Goal: Complete application form

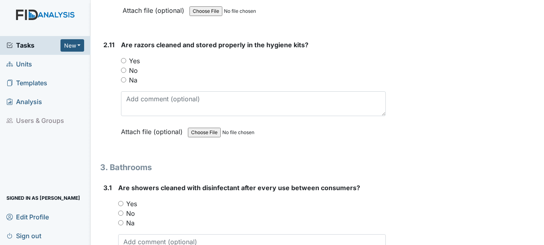
scroll to position [2122, 0]
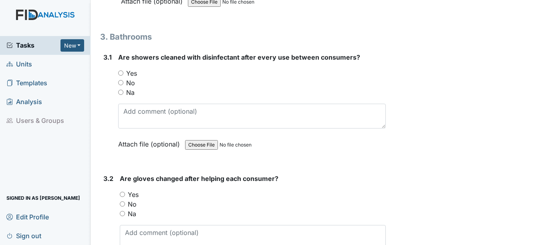
click at [122, 193] on input "Yes" at bounding box center [122, 194] width 5 height 5
radio input "true"
click at [120, 72] on input "Yes" at bounding box center [120, 72] width 5 height 5
radio input "true"
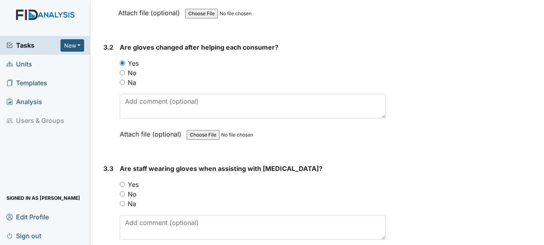
scroll to position [2322, 0]
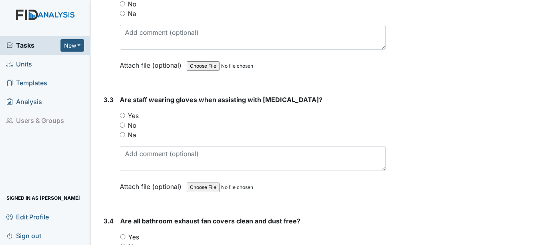
click at [123, 115] on input "Yes" at bounding box center [122, 115] width 5 height 5
radio input "true"
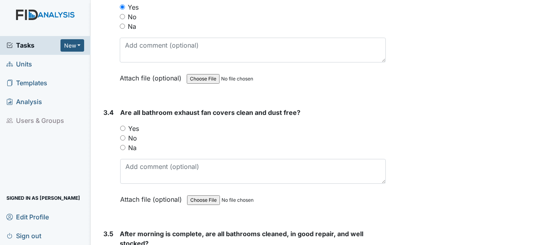
scroll to position [2443, 0]
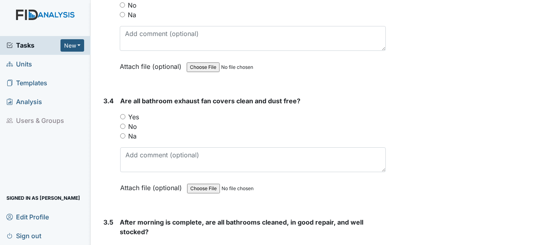
click at [123, 116] on input "Yes" at bounding box center [122, 116] width 5 height 5
radio input "true"
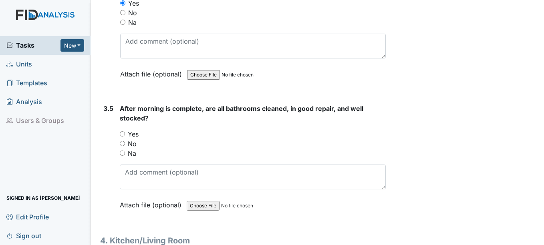
scroll to position [2563, 0]
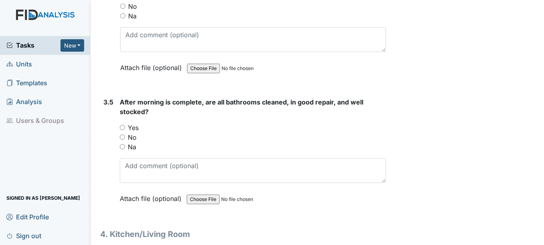
click at [122, 126] on input "Yes" at bounding box center [122, 127] width 5 height 5
radio input "true"
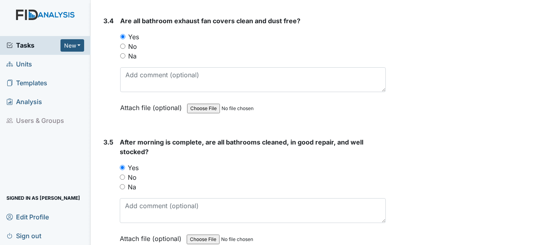
scroll to position [2683, 0]
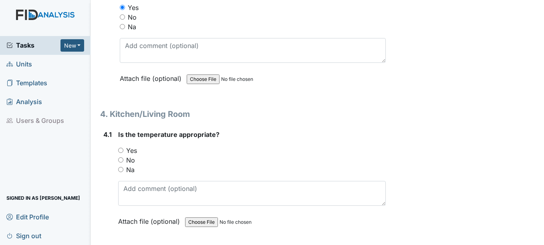
click at [121, 149] on input "Yes" at bounding box center [120, 150] width 5 height 5
radio input "true"
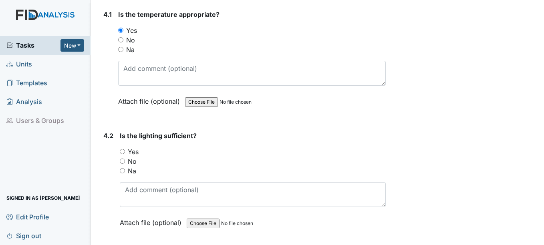
click at [122, 151] on input "Yes" at bounding box center [122, 151] width 5 height 5
radio input "true"
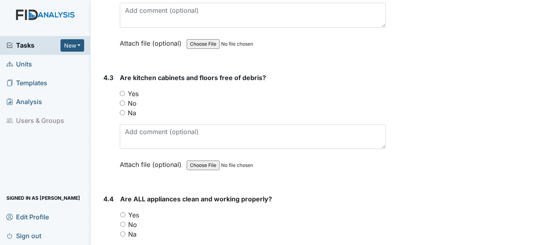
scroll to position [3003, 0]
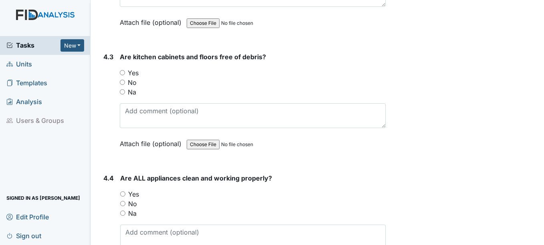
click at [123, 73] on input "Yes" at bounding box center [122, 72] width 5 height 5
radio input "true"
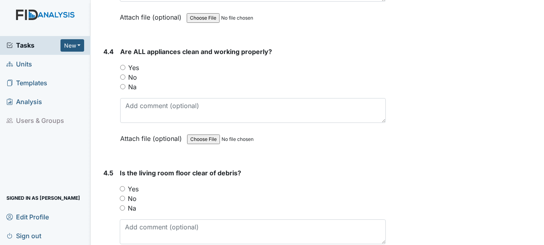
scroll to position [3163, 0]
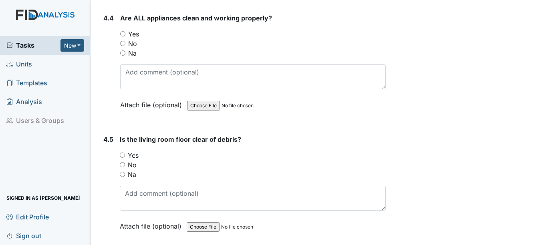
click at [123, 33] on input "Yes" at bounding box center [122, 33] width 5 height 5
radio input "true"
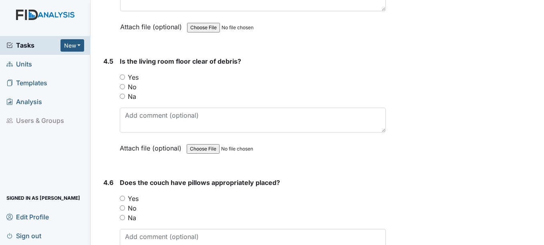
scroll to position [3243, 0]
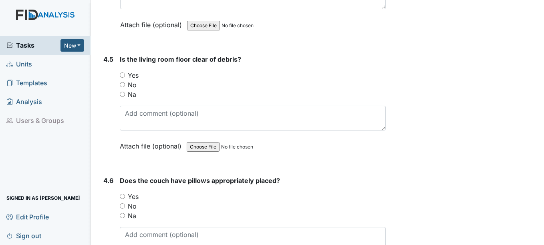
click at [123, 74] on input "Yes" at bounding box center [122, 74] width 5 height 5
radio input "true"
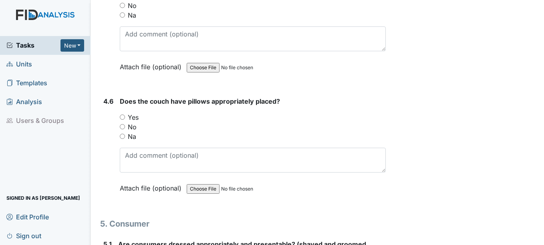
scroll to position [3323, 0]
click at [123, 135] on input "Na" at bounding box center [122, 135] width 5 height 5
radio input "true"
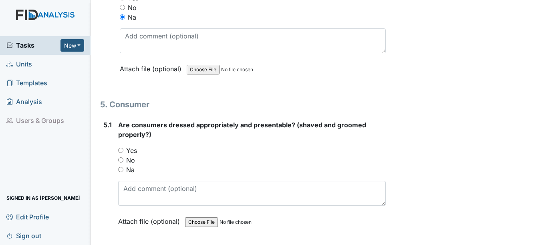
scroll to position [3444, 0]
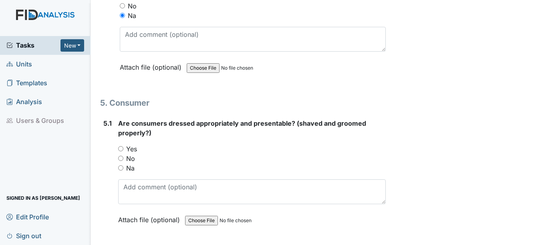
click at [120, 147] on input "Yes" at bounding box center [120, 148] width 5 height 5
radio input "true"
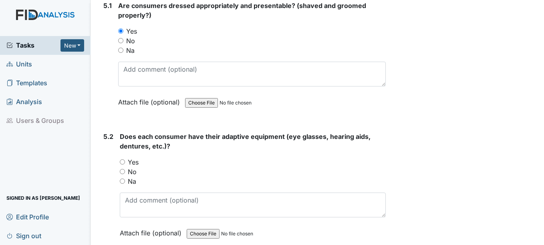
scroll to position [3564, 0]
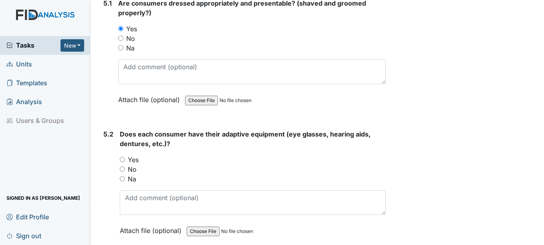
click at [123, 159] on input "Yes" at bounding box center [122, 159] width 5 height 5
radio input "true"
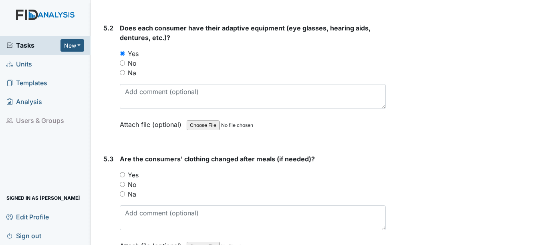
scroll to position [3684, 0]
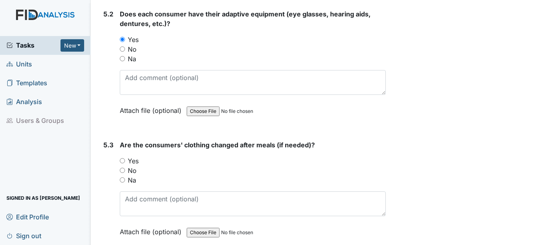
click at [121, 160] on input "Yes" at bounding box center [122, 160] width 5 height 5
radio input "true"
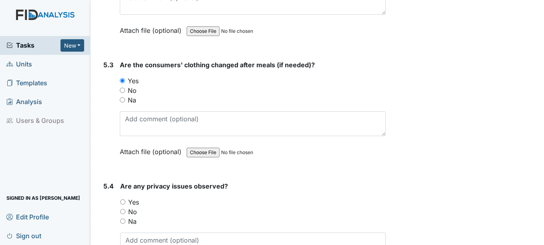
scroll to position [3804, 0]
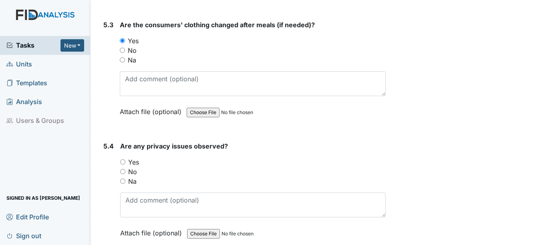
click at [123, 173] on input "No" at bounding box center [122, 171] width 5 height 5
radio input "true"
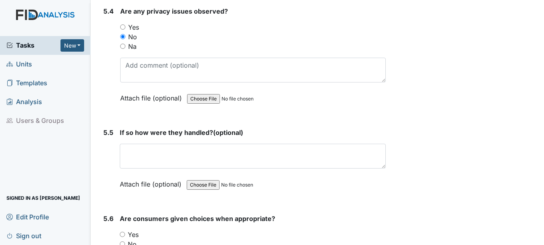
scroll to position [3964, 0]
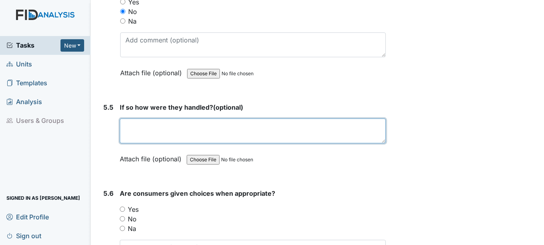
click at [141, 131] on textarea at bounding box center [252, 131] width 265 height 25
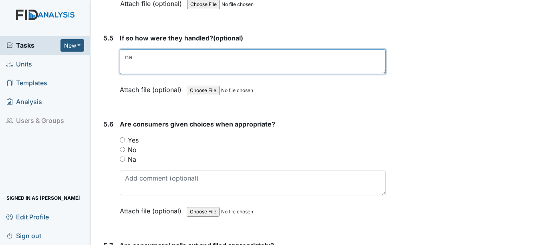
scroll to position [4044, 0]
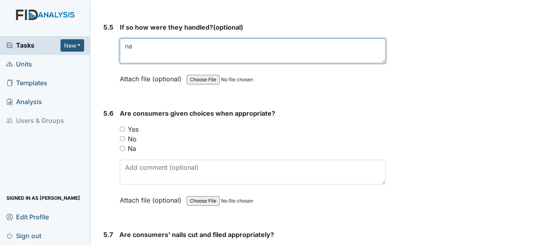
type textarea "na"
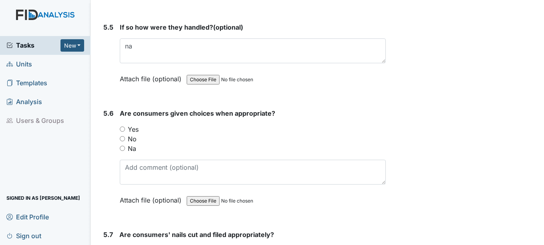
click at [121, 127] on input "Yes" at bounding box center [122, 129] width 5 height 5
radio input "true"
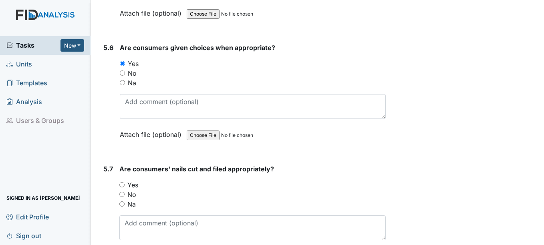
scroll to position [4124, 0]
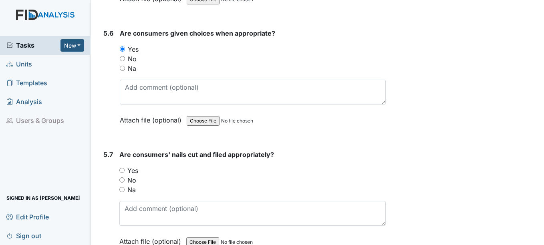
click at [122, 169] on input "Yes" at bounding box center [121, 170] width 5 height 5
radio input "true"
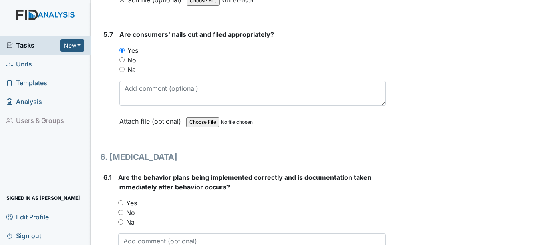
scroll to position [4284, 0]
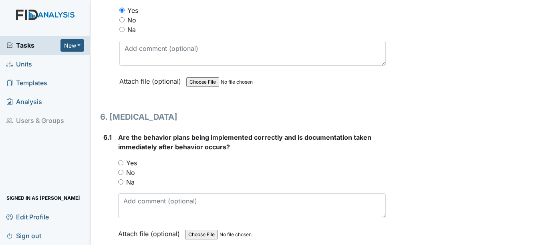
click at [121, 183] on input "Na" at bounding box center [120, 181] width 5 height 5
radio input "true"
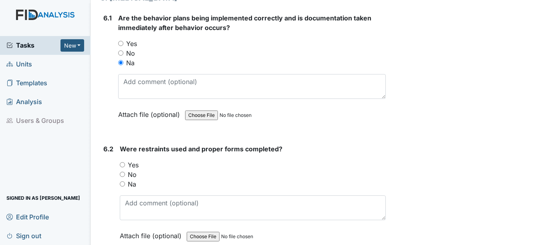
scroll to position [4405, 0]
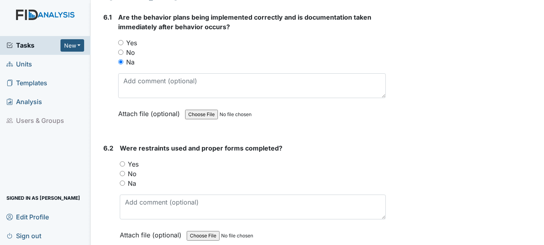
click at [124, 185] on input "Na" at bounding box center [122, 183] width 5 height 5
radio input "true"
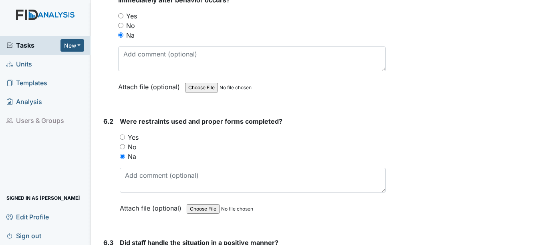
scroll to position [4445, 0]
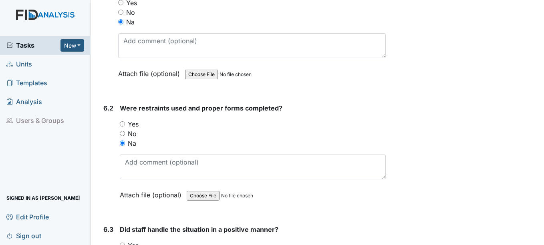
click at [122, 133] on input "No" at bounding box center [122, 133] width 5 height 5
radio input "true"
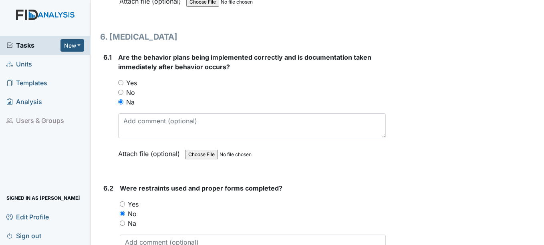
click at [120, 82] on input "Yes" at bounding box center [120, 82] width 5 height 5
radio input "true"
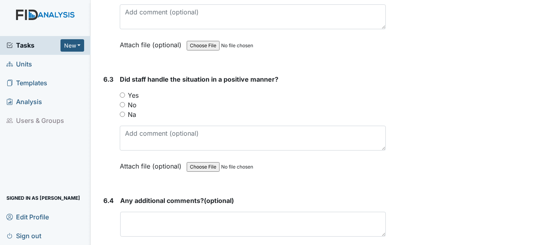
scroll to position [4605, 0]
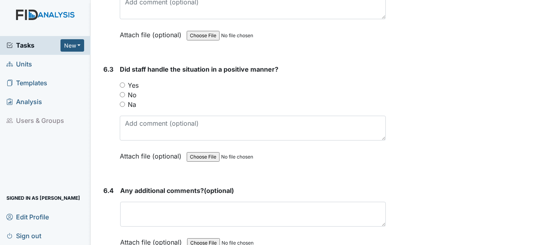
click at [123, 84] on input "Yes" at bounding box center [122, 84] width 5 height 5
radio input "true"
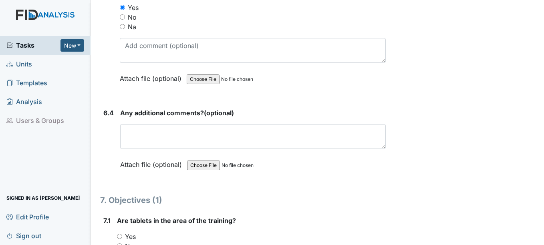
scroll to position [4685, 0]
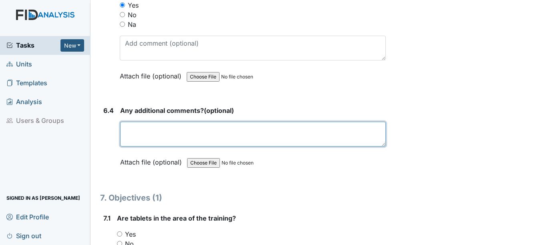
click at [166, 133] on textarea at bounding box center [252, 134] width 265 height 25
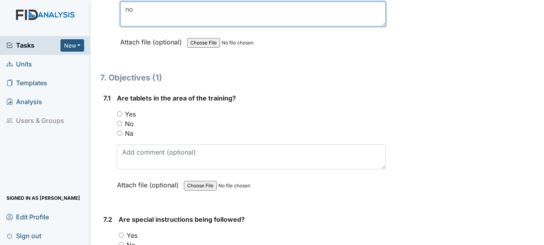
scroll to position [4845, 0]
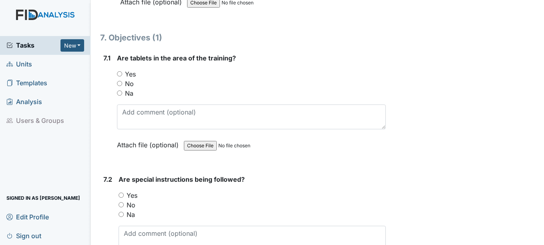
type textarea "no"
click at [119, 83] on input "No" at bounding box center [119, 83] width 5 height 5
radio input "true"
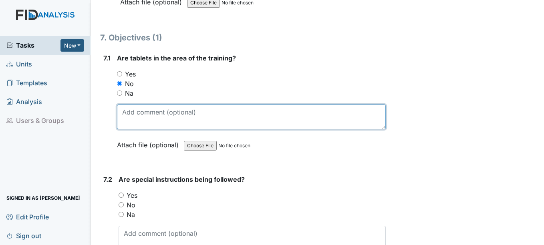
click at [124, 120] on textarea at bounding box center [251, 117] width 268 height 25
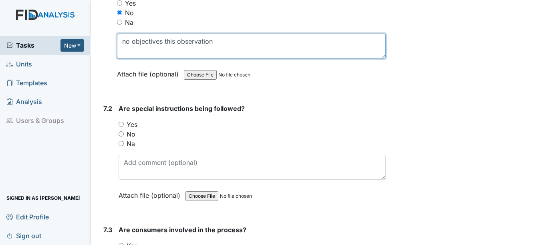
scroll to position [4925, 0]
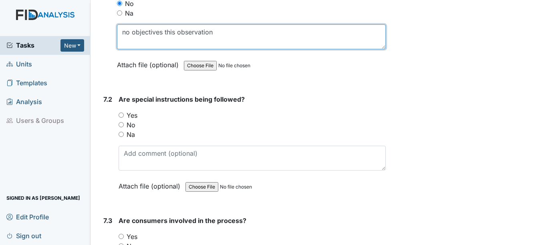
drag, startPoint x: 219, startPoint y: 31, endPoint x: 123, endPoint y: 41, distance: 96.2
click at [123, 41] on textarea "no objectives this observation" at bounding box center [251, 36] width 268 height 25
type textarea "no objectives this observation"
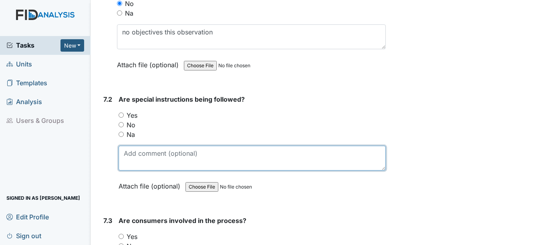
click at [148, 161] on textarea at bounding box center [252, 158] width 267 height 25
paste textarea "no objectives this observation"
type textarea "no objectives this observation"
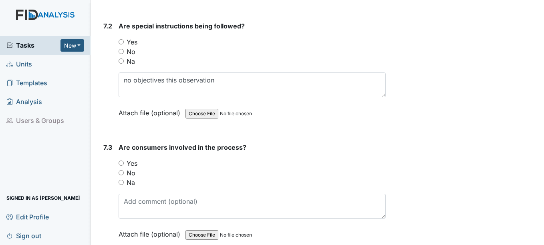
scroll to position [5005, 0]
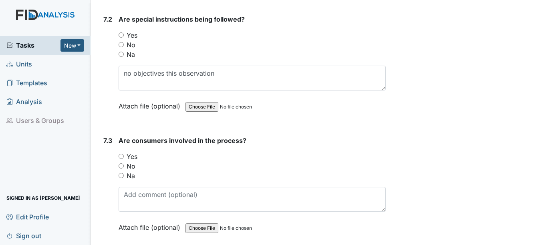
drag, startPoint x: 121, startPoint y: 174, endPoint x: 127, endPoint y: 189, distance: 15.5
click at [121, 174] on input "Na" at bounding box center [121, 175] width 5 height 5
radio input "true"
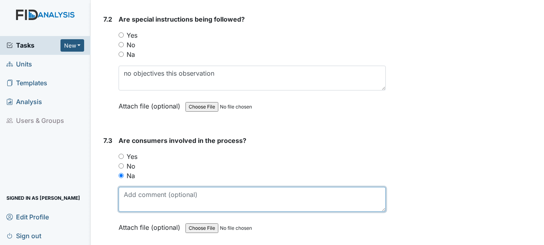
click at [137, 201] on textarea at bounding box center [252, 199] width 267 height 25
paste textarea "no objectives this observation"
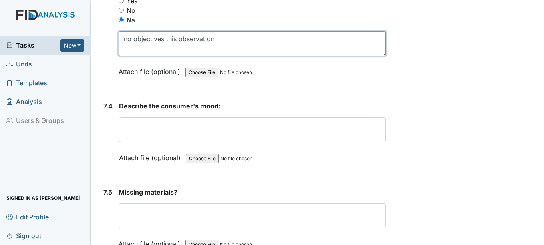
scroll to position [5165, 0]
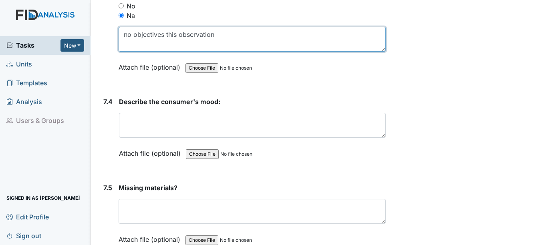
type textarea "no objectives this observation"
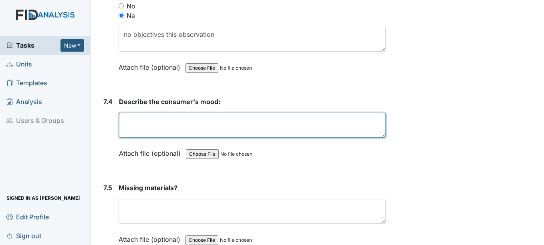
click at [161, 124] on textarea at bounding box center [252, 125] width 266 height 25
paste textarea "no objectives this observation"
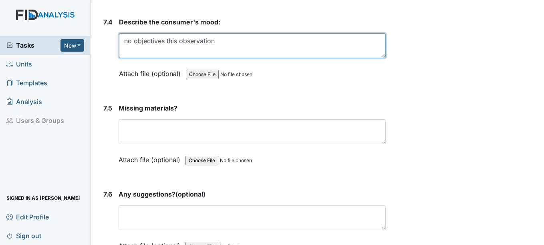
scroll to position [5245, 0]
type textarea "no objectives this observation"
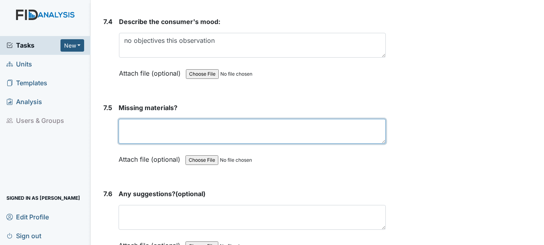
click at [152, 131] on textarea at bounding box center [252, 131] width 267 height 25
paste textarea "no objectives this observation"
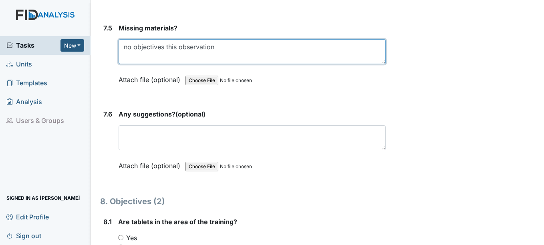
scroll to position [5325, 0]
type textarea "no objectives this observation"
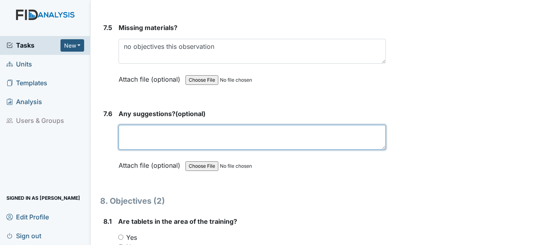
click at [131, 139] on textarea at bounding box center [252, 137] width 267 height 25
paste textarea "no objectives this observation"
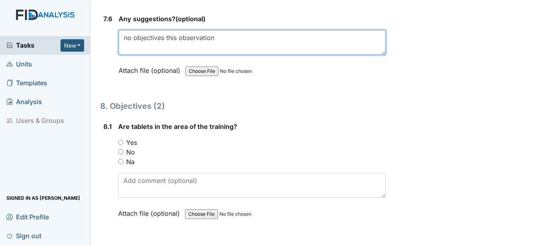
scroll to position [5446, 0]
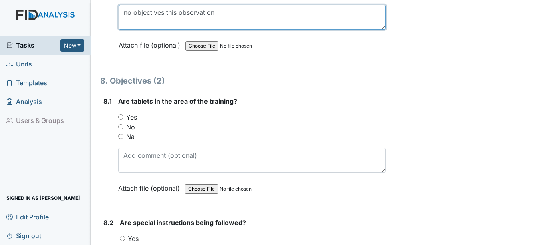
type textarea "no objectives this observation"
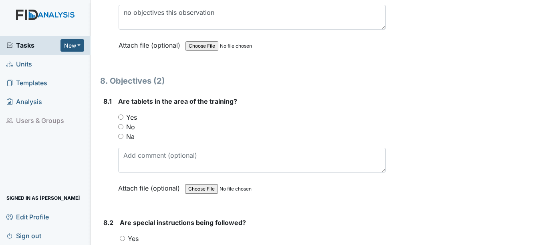
click at [121, 137] on input "Na" at bounding box center [120, 136] width 5 height 5
radio input "true"
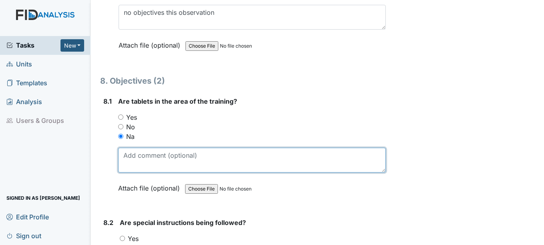
click at [137, 159] on textarea at bounding box center [251, 160] width 267 height 25
paste textarea "no objectives this observation"
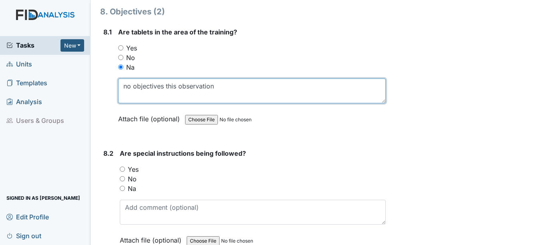
scroll to position [5566, 0]
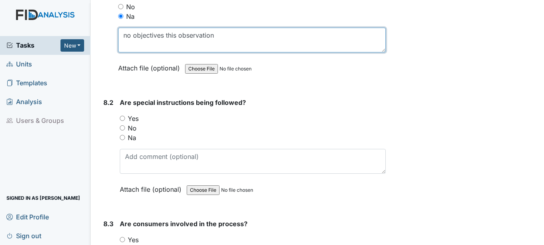
type textarea "no objectives this observation"
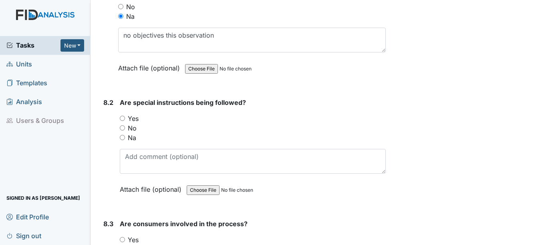
click at [124, 138] on input "Na" at bounding box center [122, 137] width 5 height 5
radio input "true"
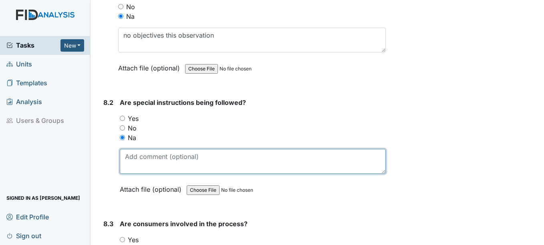
click at [141, 159] on textarea at bounding box center [252, 161] width 265 height 25
paste textarea "no objectives this observation"
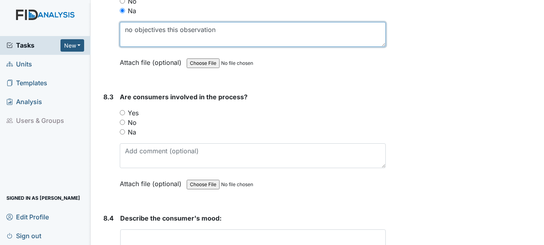
scroll to position [5726, 0]
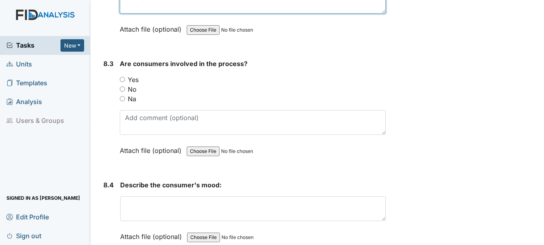
type textarea "no objectives this observation"
click at [123, 99] on input "Na" at bounding box center [122, 98] width 5 height 5
radio input "true"
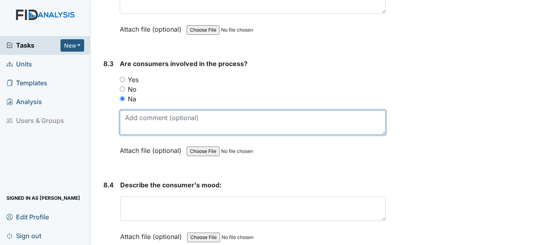
click at [143, 122] on textarea at bounding box center [252, 122] width 265 height 25
paste textarea "no objectives this observation"
type textarea "no objectives this observation"
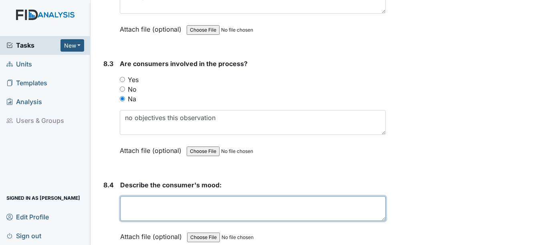
click at [149, 203] on textarea at bounding box center [252, 208] width 265 height 25
paste textarea "no objectives this observation"
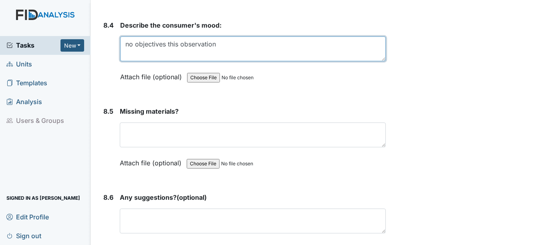
scroll to position [5886, 0]
type textarea "no objectives this observation"
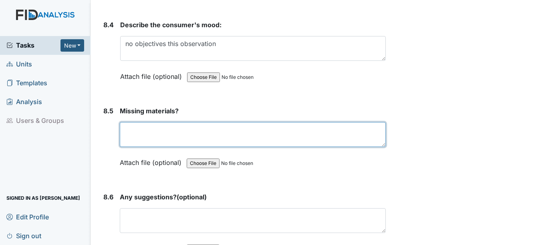
click at [141, 132] on textarea at bounding box center [252, 134] width 265 height 25
paste textarea "no objectives this observation"
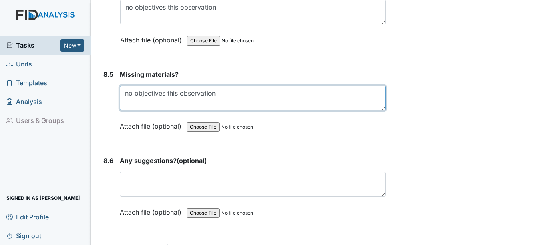
scroll to position [5966, 0]
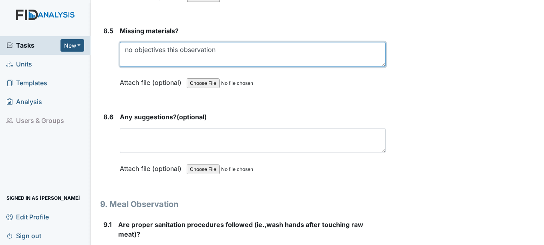
type textarea "no objectives this observation"
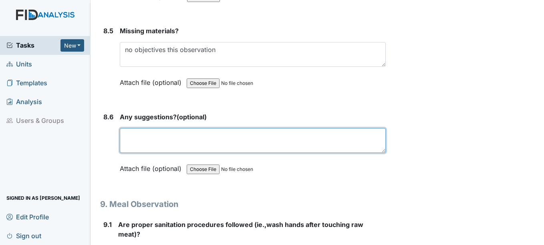
click at [141, 139] on textarea at bounding box center [252, 140] width 265 height 25
paste textarea "no objectives this observation"
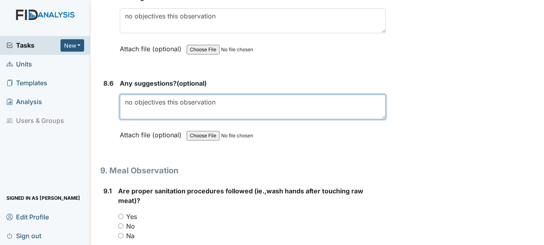
scroll to position [6046, 0]
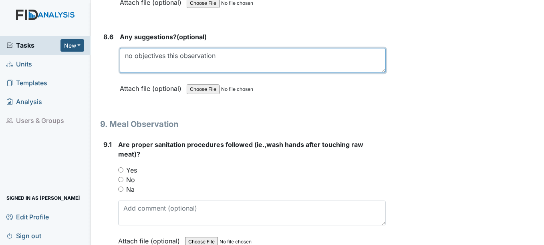
type textarea "no objectives this observation"
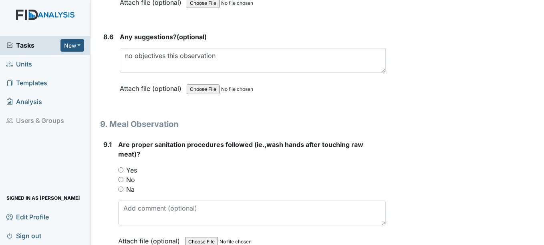
click at [121, 170] on input "Yes" at bounding box center [120, 169] width 5 height 5
radio input "true"
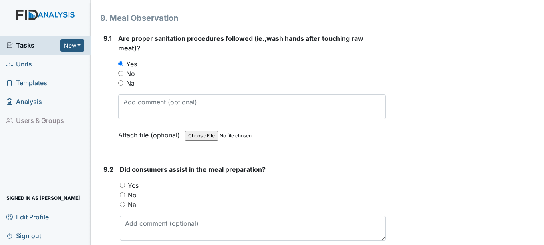
scroll to position [6166, 0]
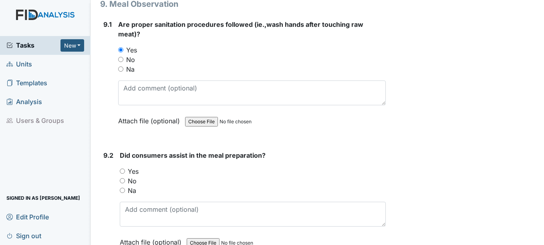
click at [122, 171] on input "Yes" at bounding box center [122, 171] width 5 height 5
radio input "true"
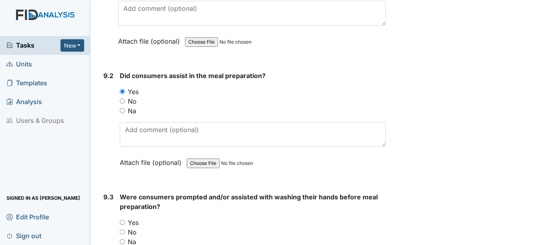
scroll to position [6246, 0]
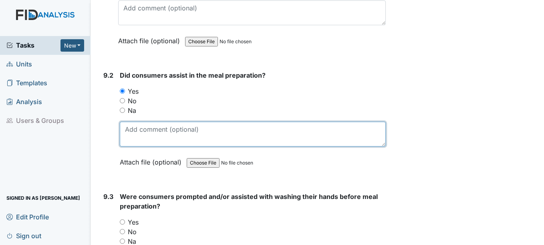
click at [135, 136] on textarea at bounding box center [252, 134] width 265 height 25
type textarea "a"
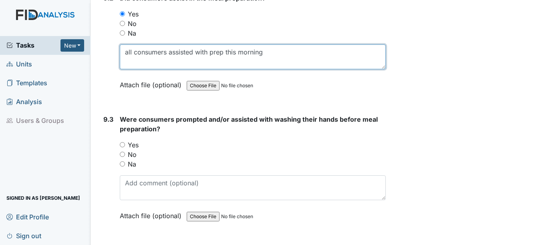
scroll to position [6327, 0]
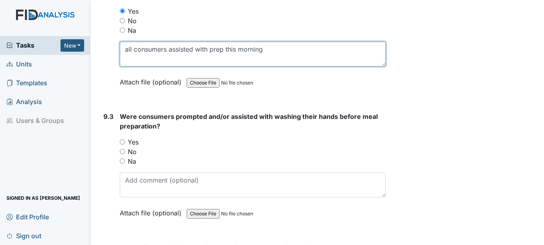
type textarea "all consumers assisted with prep this morning"
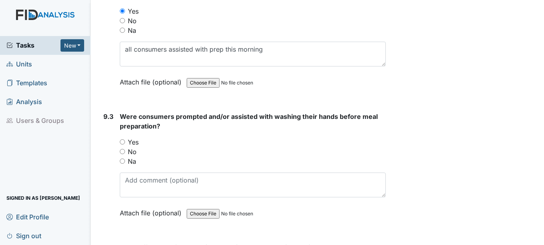
click at [124, 142] on input "Yes" at bounding box center [122, 141] width 5 height 5
radio input "true"
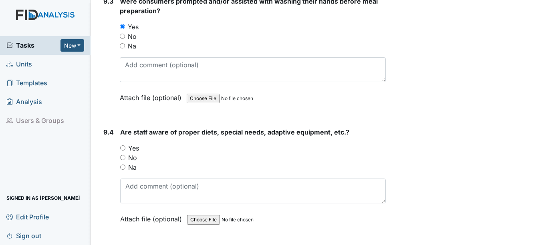
scroll to position [6447, 0]
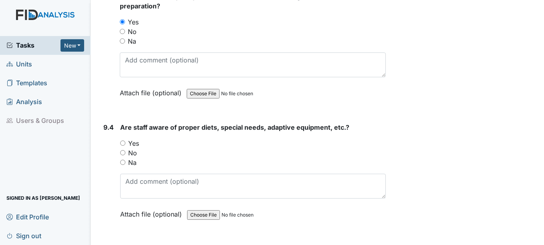
click at [123, 141] on input "Yes" at bounding box center [122, 143] width 5 height 5
radio input "true"
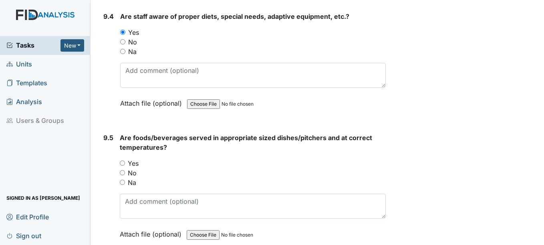
scroll to position [6567, 0]
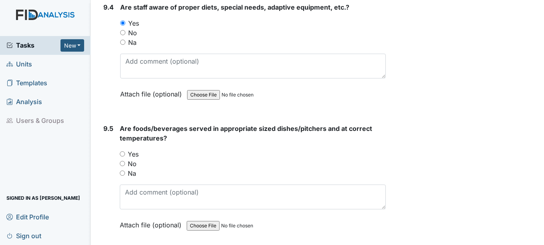
click at [124, 154] on input "Yes" at bounding box center [122, 153] width 5 height 5
radio input "true"
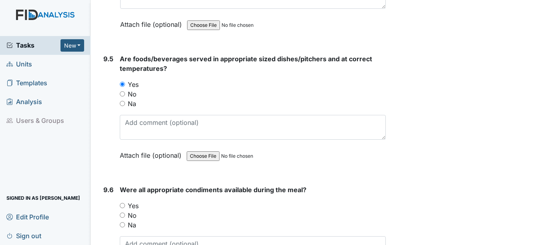
scroll to position [6647, 0]
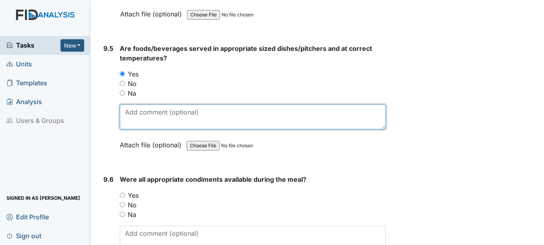
click at [131, 117] on textarea at bounding box center [252, 117] width 265 height 25
type textarea "N"
click at [332, 113] on textarea "All consumers meals and portions were served according to their die order" at bounding box center [252, 117] width 265 height 25
click at [352, 111] on textarea "All consumers meals and portions were served according to their diet order" at bounding box center [252, 117] width 265 height 25
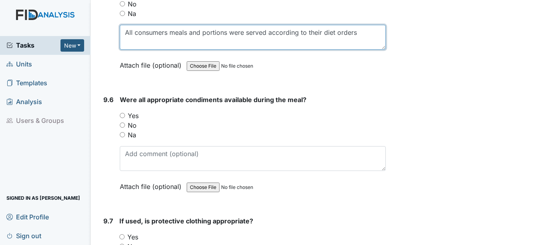
scroll to position [6727, 0]
type textarea "All consumers meals and portions were served according to their diet orders"
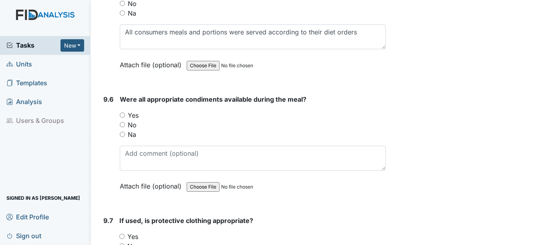
click at [122, 113] on input "Yes" at bounding box center [122, 115] width 5 height 5
radio input "true"
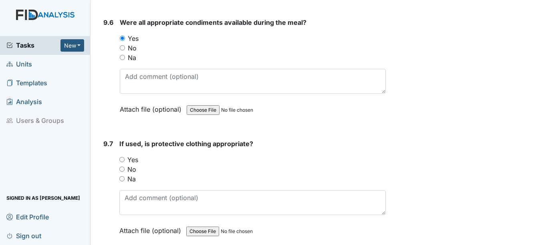
scroll to position [6807, 0]
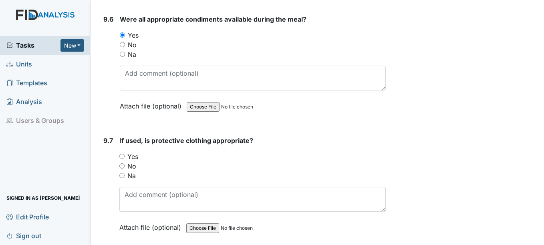
click at [122, 156] on input "Yes" at bounding box center [121, 156] width 5 height 5
radio input "true"
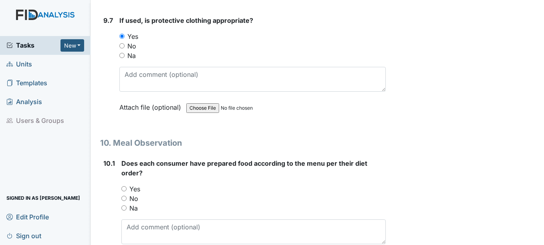
scroll to position [6967, 0]
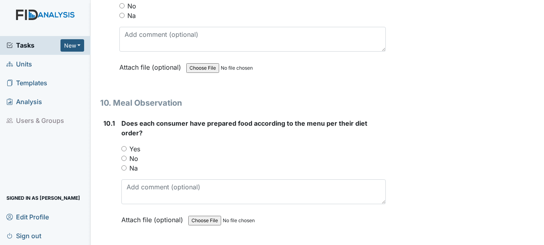
click at [124, 148] on input "Yes" at bounding box center [123, 148] width 5 height 5
radio input "true"
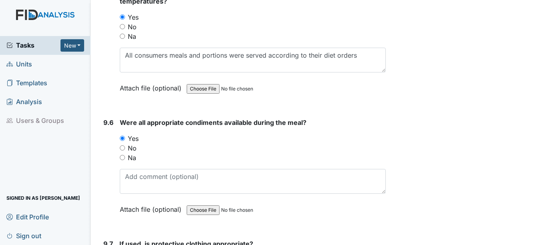
scroll to position [6687, 0]
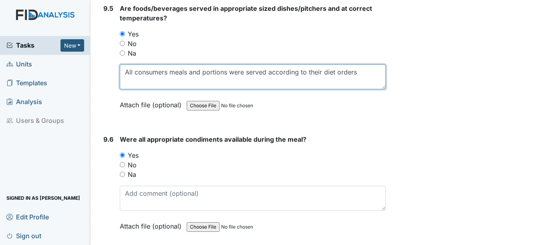
drag, startPoint x: 364, startPoint y: 71, endPoint x: 155, endPoint y: 82, distance: 210.1
click at [123, 60] on div "Are foods/beverages served in appropriate sized dishes/pitchers and at correct …" at bounding box center [252, 60] width 265 height 112
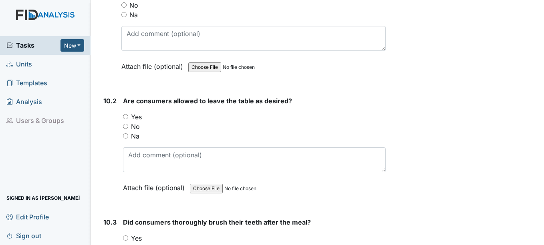
scroll to position [7127, 0]
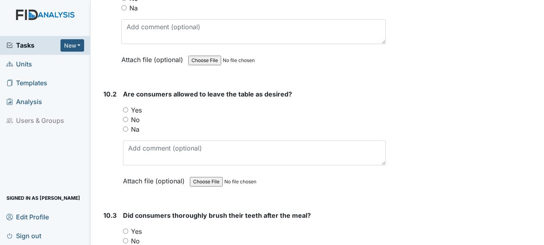
click at [126, 109] on input "Yes" at bounding box center [125, 109] width 5 height 5
radio input "true"
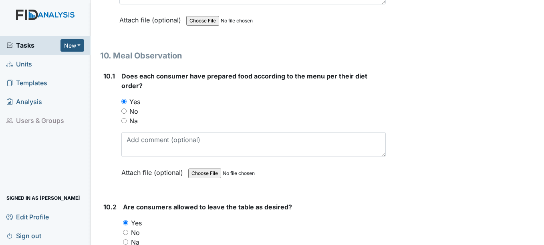
scroll to position [7007, 0]
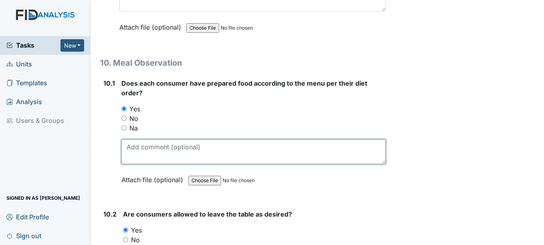
click at [133, 147] on textarea at bounding box center [253, 151] width 264 height 25
paste textarea "All consumers meals and portions were served according to their diet orders"
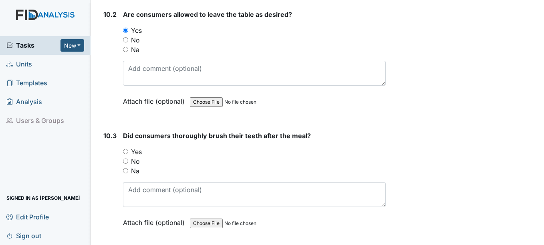
scroll to position [7207, 0]
type textarea "All consumers meals and portions were served according to their diet orders"
click at [126, 150] on input "Yes" at bounding box center [125, 151] width 5 height 5
radio input "true"
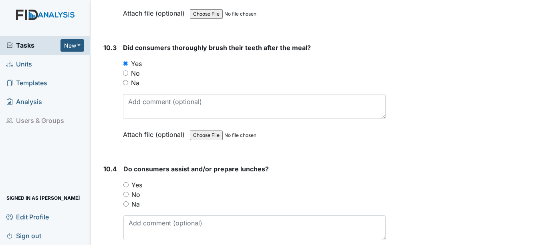
scroll to position [7328, 0]
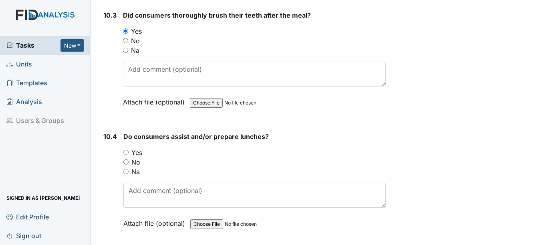
click at [127, 152] on input "Yes" at bounding box center [125, 152] width 5 height 5
radio input "true"
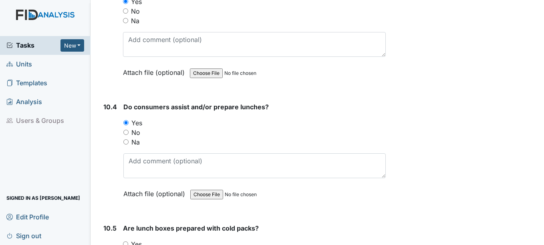
scroll to position [7448, 0]
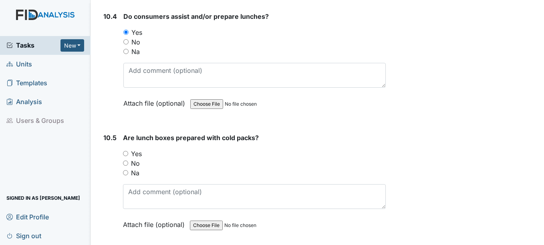
click at [126, 153] on input "Yes" at bounding box center [125, 153] width 5 height 5
radio input "true"
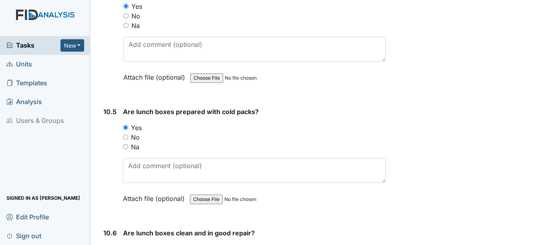
scroll to position [7408, 0]
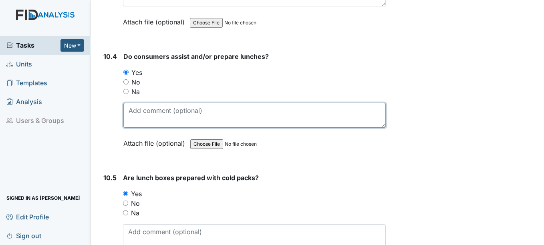
click at [141, 114] on textarea at bounding box center [254, 115] width 262 height 25
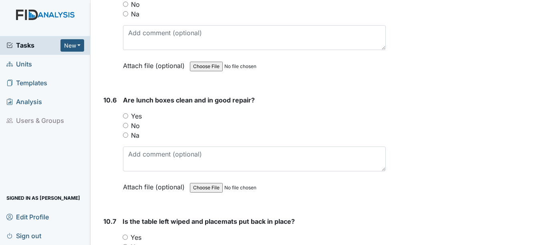
scroll to position [7648, 0]
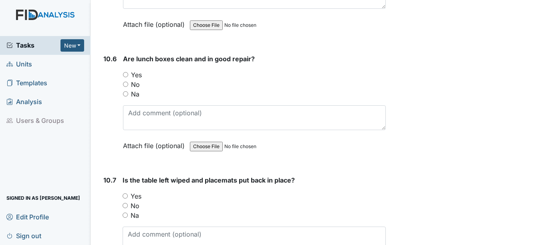
type textarea "SB and [GEOGRAPHIC_DATA]"
click at [126, 74] on input "Yes" at bounding box center [125, 74] width 5 height 5
radio input "true"
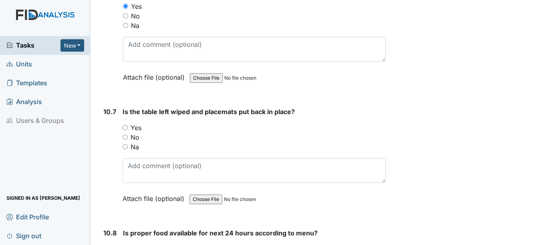
scroll to position [7728, 0]
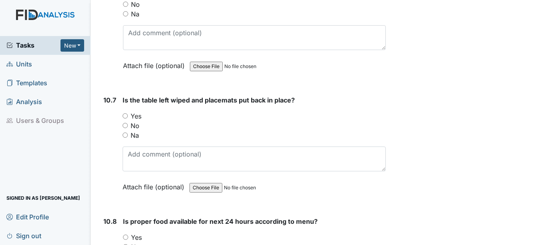
click at [124, 117] on input "Yes" at bounding box center [125, 115] width 5 height 5
radio input "true"
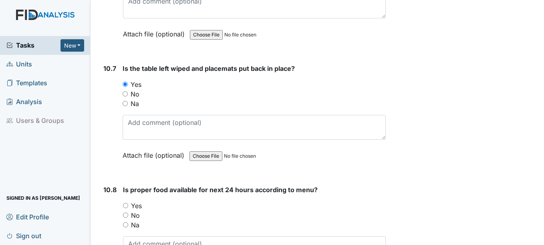
scroll to position [7848, 0]
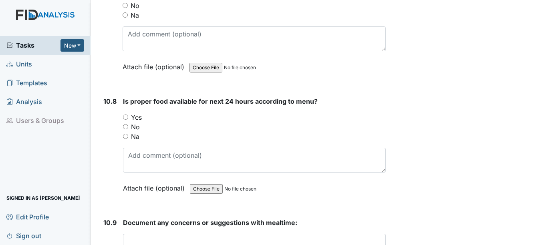
click at [125, 117] on input "Yes" at bounding box center [125, 117] width 5 height 5
radio input "true"
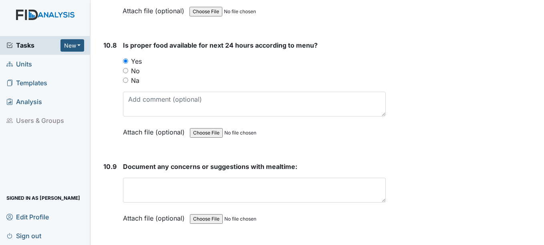
scroll to position [7928, 0]
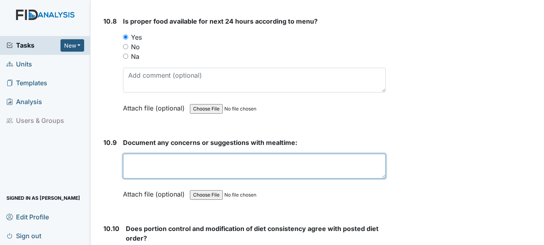
click at [148, 169] on textarea at bounding box center [254, 166] width 262 height 25
click at [148, 168] on textarea "meal" at bounding box center [254, 166] width 262 height 25
click at [220, 159] on textarea "meal preparation second shift" at bounding box center [254, 166] width 262 height 25
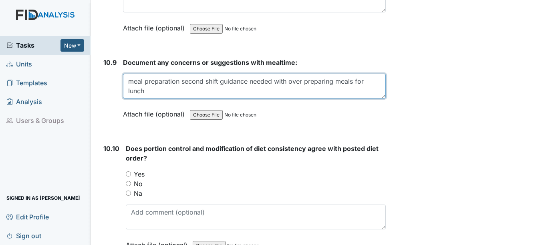
scroll to position [8048, 0]
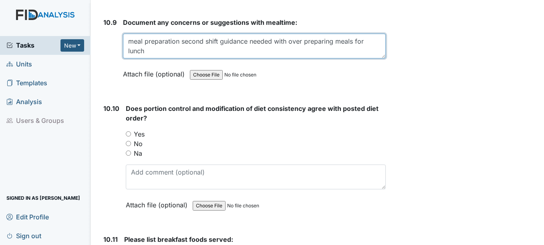
type textarea "meal preparation second shift guidance needed with over preparing meals for lun…"
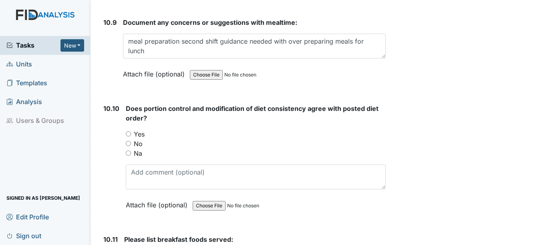
click at [128, 132] on input "Yes" at bounding box center [128, 133] width 5 height 5
radio input "true"
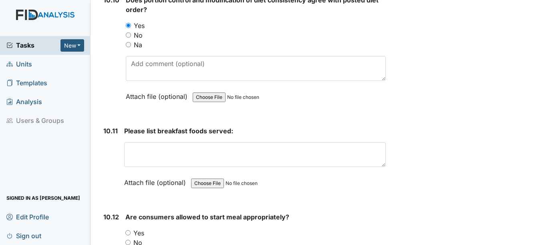
scroll to position [8168, 0]
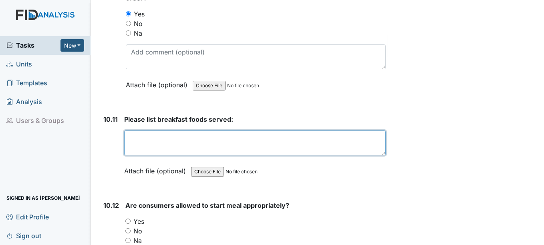
click at [142, 145] on textarea at bounding box center [254, 143] width 261 height 25
click at [215, 139] on textarea "blueberry muffins, milk, yougurt," at bounding box center [254, 143] width 261 height 25
click at [229, 138] on textarea "blueberry muffins, milk, yogurt," at bounding box center [254, 143] width 261 height 25
click at [272, 139] on textarea "blueberry muffins, milk, yogurt, coffee, hot chocalate," at bounding box center [254, 143] width 261 height 25
click at [303, 139] on textarea "blueberry muffins, milk, yogurt, coffee, hot chocolate," at bounding box center [254, 143] width 261 height 25
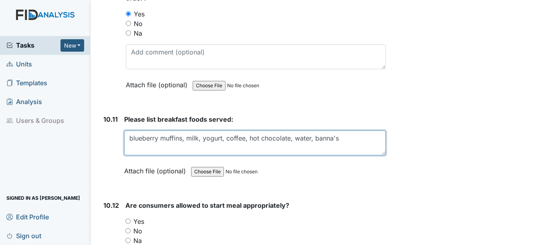
click at [326, 139] on textarea "blueberry muffins, milk, yogurt, coffee, hot chocolate, water, banna's" at bounding box center [254, 143] width 261 height 25
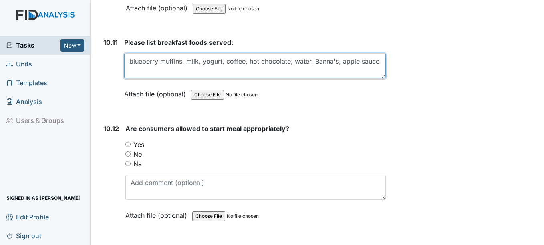
scroll to position [8248, 0]
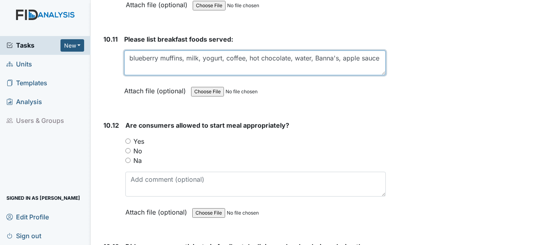
type textarea "blueberry muffins, milk, yogurt, coffee, hot chocolate, water, Banna's, apple s…"
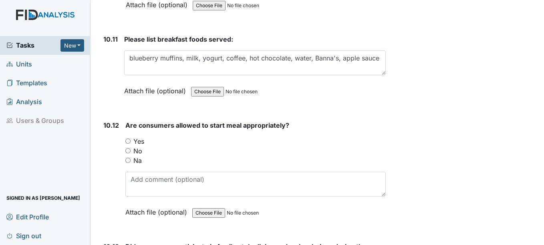
click at [128, 142] on input "Yes" at bounding box center [127, 141] width 5 height 5
radio input "true"
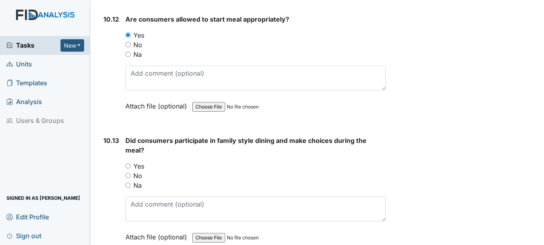
scroll to position [8369, 0]
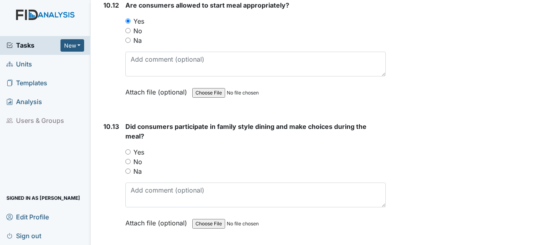
click at [128, 151] on input "Yes" at bounding box center [127, 151] width 5 height 5
radio input "true"
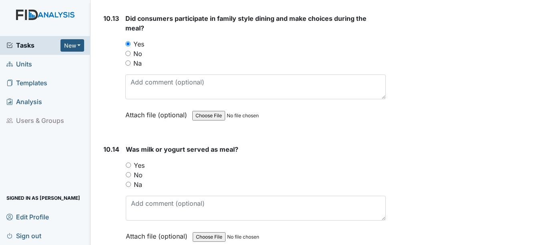
scroll to position [8489, 0]
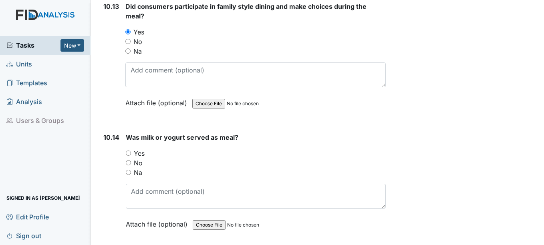
click at [127, 151] on input "Yes" at bounding box center [128, 153] width 5 height 5
radio input "true"
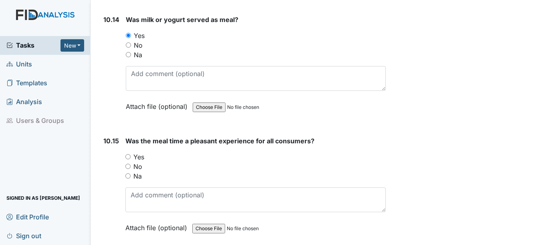
scroll to position [8609, 0]
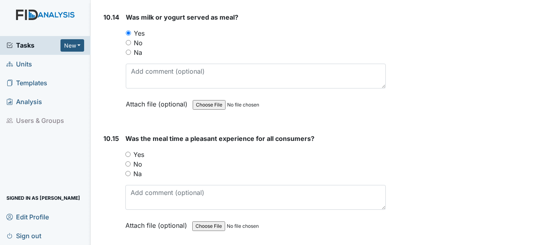
click at [129, 155] on input "Yes" at bounding box center [127, 154] width 5 height 5
radio input "true"
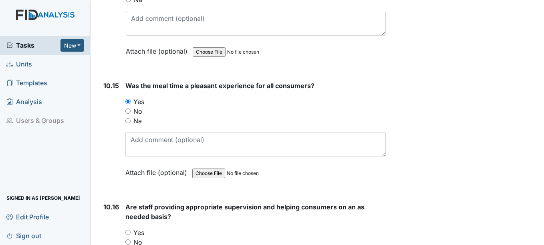
scroll to position [8729, 0]
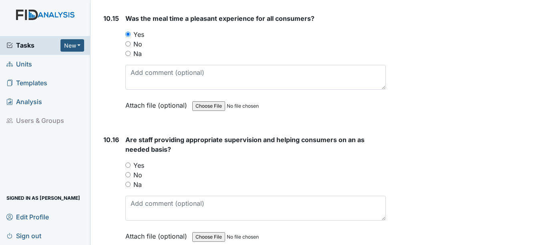
click at [128, 165] on input "Yes" at bounding box center [127, 165] width 5 height 5
radio input "true"
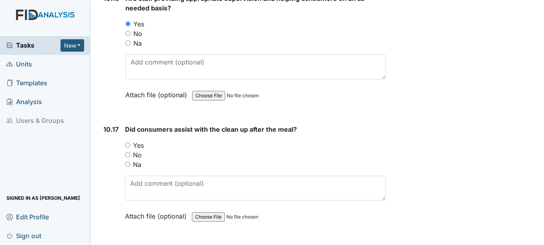
scroll to position [8889, 0]
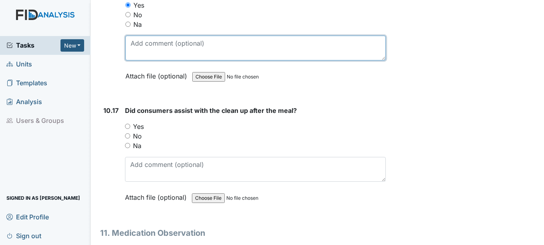
click at [139, 47] on textarea at bounding box center [255, 48] width 260 height 25
click at [203, 43] on textarea "[PERSON_NAME], [PERSON_NAME], [PERSON_NAME]" at bounding box center [255, 48] width 260 height 25
drag, startPoint x: 203, startPoint y: 43, endPoint x: 185, endPoint y: 48, distance: 18.8
click at [185, 48] on textarea "[PERSON_NAME], [PERSON_NAME], [PERSON_NAME]" at bounding box center [255, 48] width 260 height 25
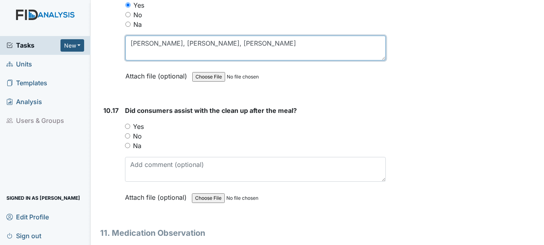
click at [227, 42] on textarea "[PERSON_NAME], [PERSON_NAME], [PERSON_NAME]" at bounding box center [255, 48] width 260 height 25
type textarea "[PERSON_NAME], [PERSON_NAME], [PERSON_NAME] sat with the consumers assisted as …"
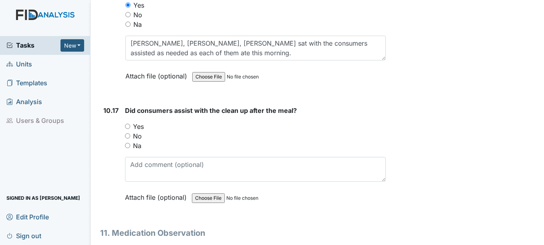
click at [128, 127] on input "Yes" at bounding box center [127, 126] width 5 height 5
radio input "true"
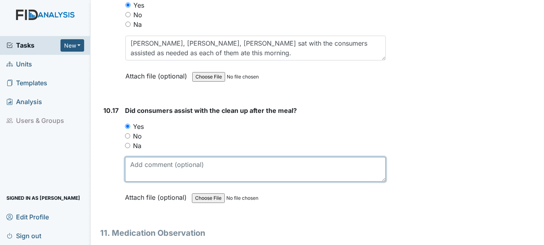
click at [162, 170] on textarea at bounding box center [255, 169] width 260 height 25
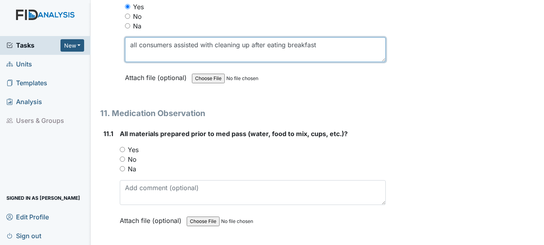
scroll to position [9009, 0]
type textarea "all consumers assisted with cleaning up after eating breakfast"
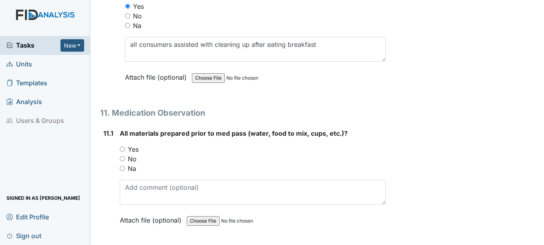
click at [124, 148] on input "Yes" at bounding box center [122, 149] width 5 height 5
radio input "true"
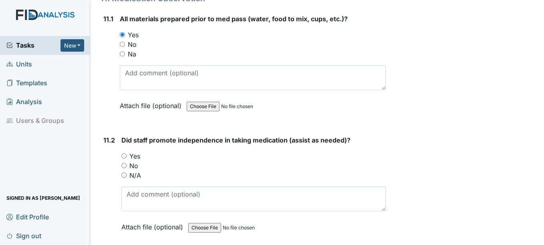
scroll to position [9129, 0]
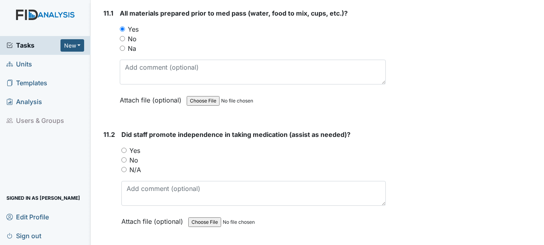
click at [125, 150] on input "Yes" at bounding box center [123, 150] width 5 height 5
radio input "true"
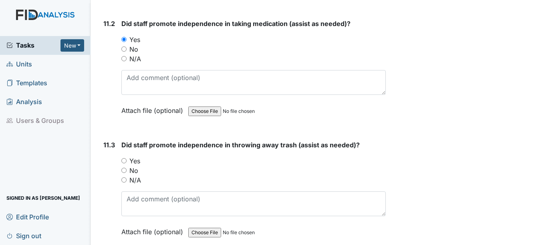
scroll to position [9250, 0]
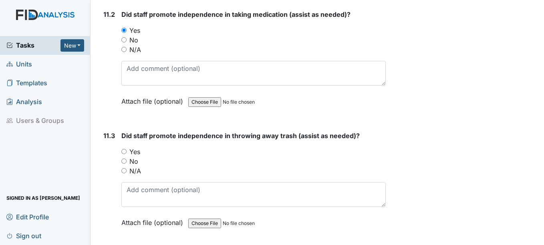
click at [124, 151] on input "Yes" at bounding box center [123, 151] width 5 height 5
radio input "true"
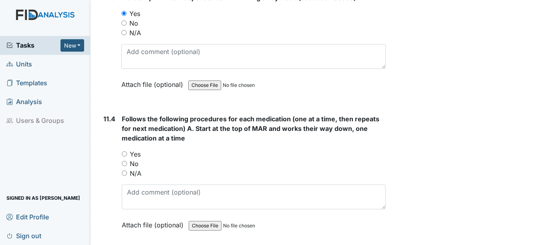
scroll to position [9410, 0]
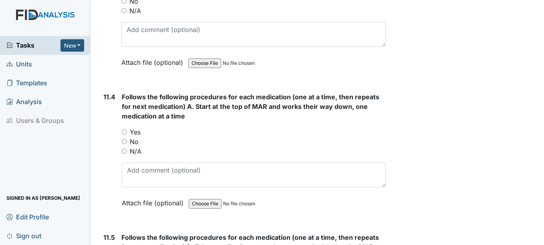
drag, startPoint x: 124, startPoint y: 131, endPoint x: 127, endPoint y: 135, distance: 5.7
click at [124, 131] on input "Yes" at bounding box center [124, 131] width 5 height 5
radio input "true"
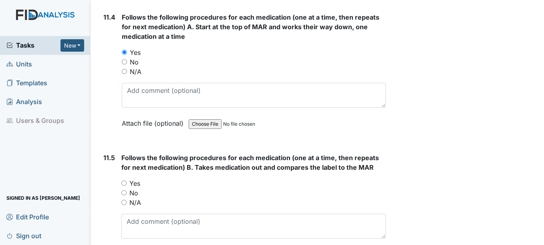
scroll to position [9490, 0]
click at [124, 183] on input "Yes" at bounding box center [123, 182] width 5 height 5
radio input "true"
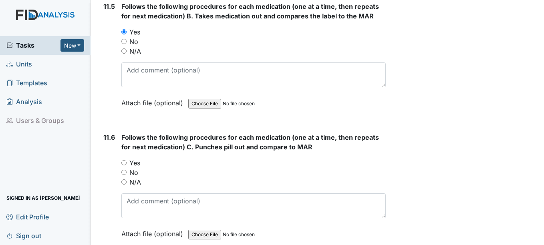
scroll to position [9650, 0]
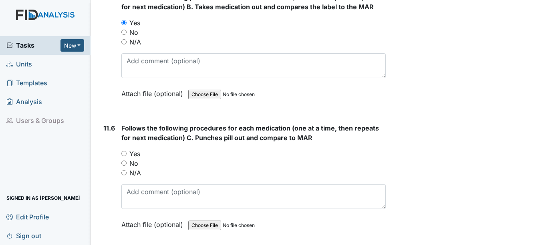
click at [124, 153] on input "Yes" at bounding box center [123, 153] width 5 height 5
radio input "true"
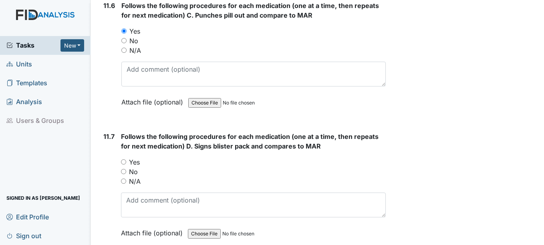
scroll to position [9810, 0]
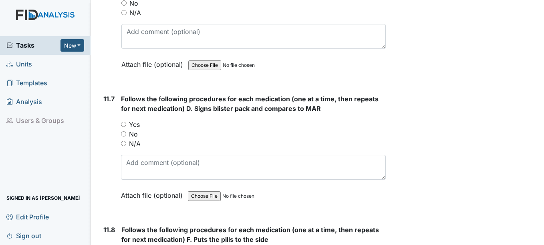
click at [124, 124] on input "Yes" at bounding box center [123, 124] width 5 height 5
radio input "true"
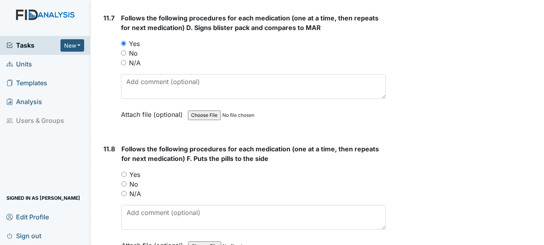
scroll to position [9930, 0]
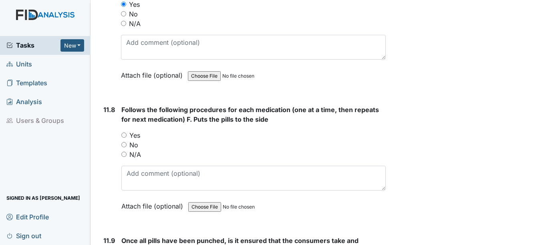
click at [123, 134] on input "Yes" at bounding box center [123, 135] width 5 height 5
radio input "true"
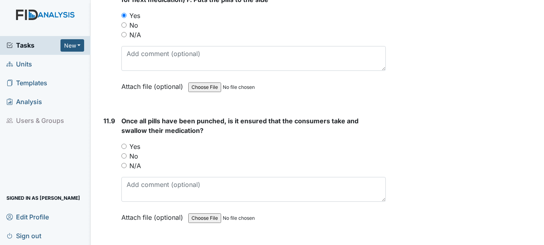
scroll to position [10050, 0]
click at [125, 144] on input "Yes" at bounding box center [123, 145] width 5 height 5
radio input "true"
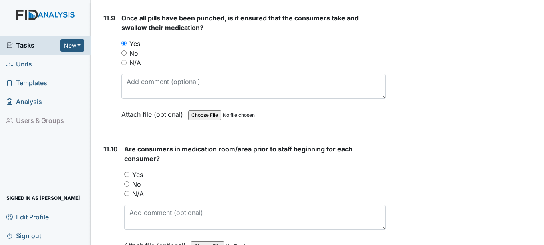
scroll to position [10170, 0]
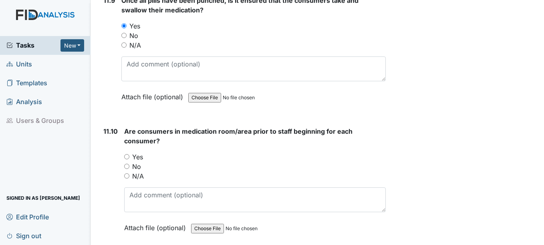
click at [127, 156] on input "Yes" at bounding box center [126, 156] width 5 height 5
radio input "true"
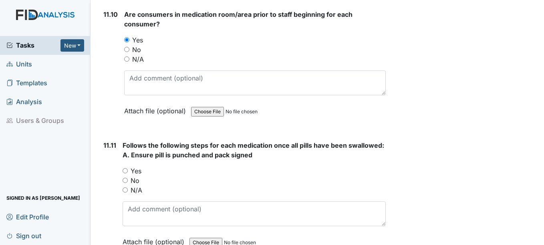
scroll to position [10291, 0]
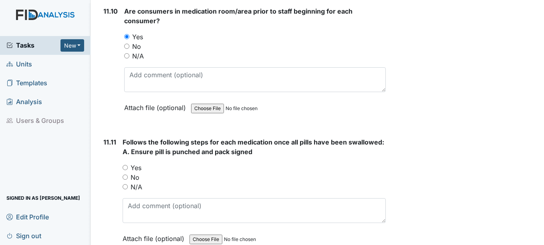
click at [125, 168] on input "Yes" at bounding box center [125, 167] width 5 height 5
radio input "true"
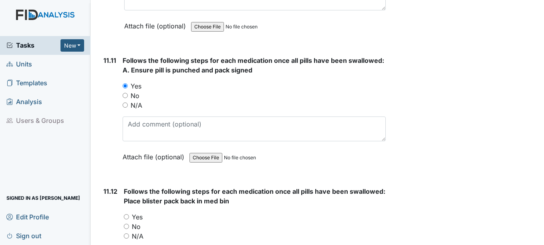
scroll to position [10411, 0]
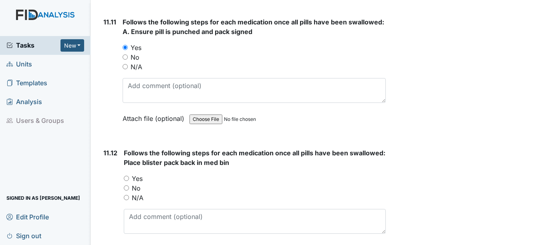
click at [127, 179] on input "Yes" at bounding box center [126, 178] width 5 height 5
radio input "true"
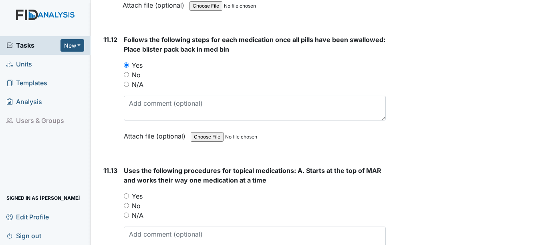
scroll to position [10531, 0]
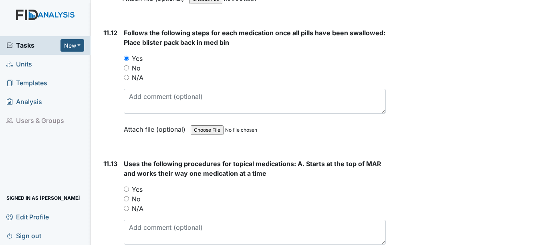
click at [125, 189] on input "Yes" at bounding box center [126, 189] width 5 height 5
radio input "true"
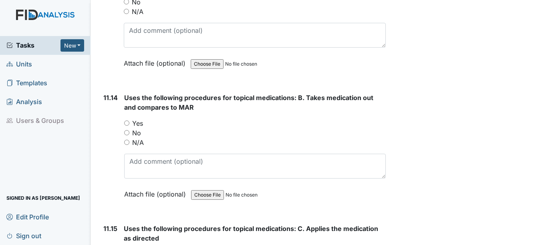
scroll to position [10731, 0]
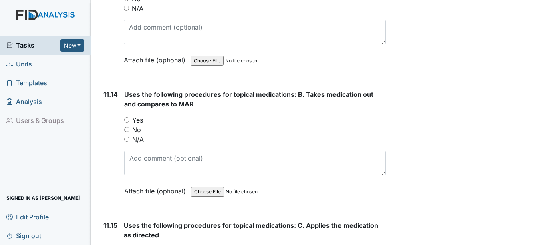
click at [126, 119] on input "Yes" at bounding box center [126, 119] width 5 height 5
radio input "true"
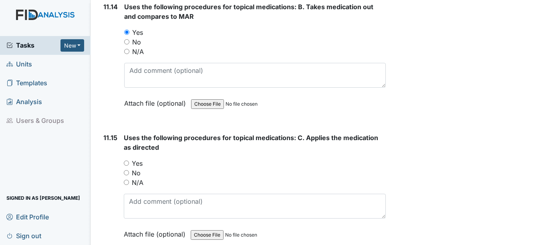
scroll to position [10851, 0]
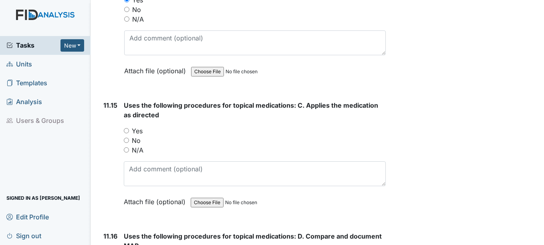
click at [128, 131] on input "Yes" at bounding box center [126, 130] width 5 height 5
radio input "true"
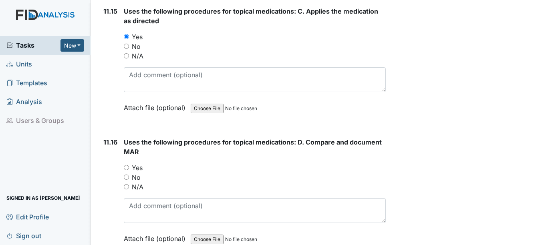
scroll to position [10971, 0]
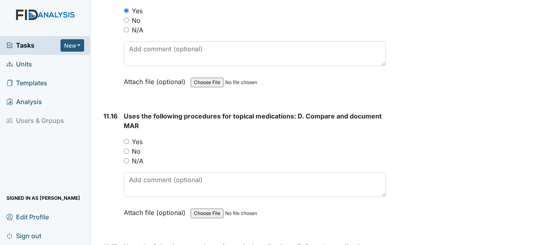
click at [127, 141] on input "Yes" at bounding box center [126, 141] width 5 height 5
radio input "true"
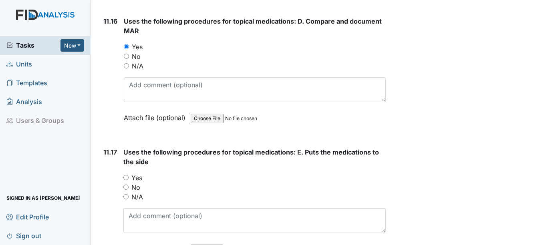
scroll to position [11091, 0]
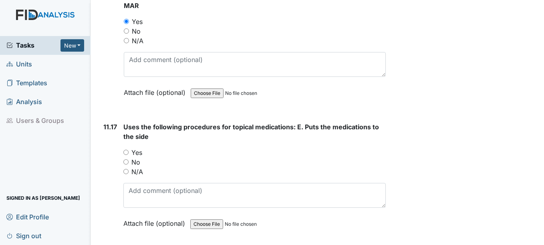
click at [128, 151] on input "Yes" at bounding box center [125, 152] width 5 height 5
radio input "true"
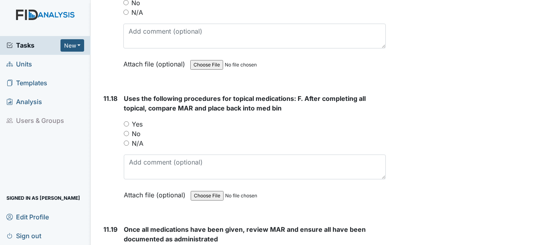
scroll to position [11252, 0]
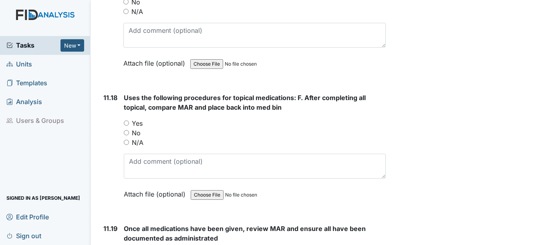
click at [127, 123] on input "Yes" at bounding box center [126, 123] width 5 height 5
radio input "true"
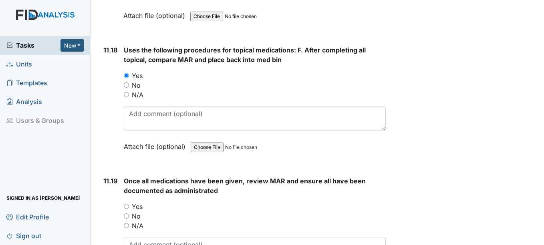
scroll to position [11372, 0]
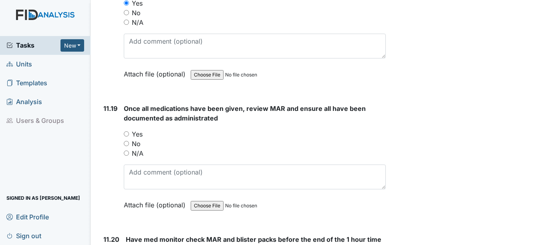
click at [128, 133] on input "Yes" at bounding box center [126, 133] width 5 height 5
radio input "true"
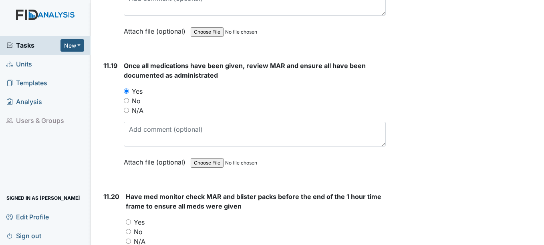
scroll to position [11492, 0]
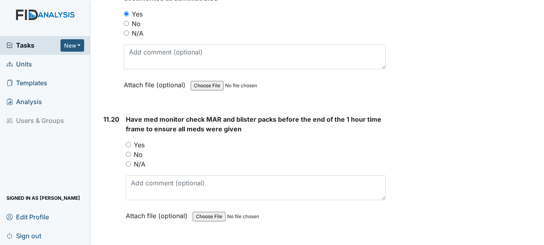
click at [128, 145] on input "Yes" at bounding box center [128, 144] width 5 height 5
radio input "true"
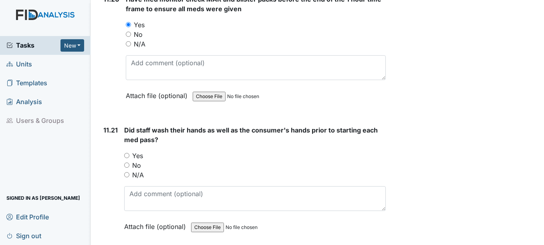
click at [128, 156] on input "Yes" at bounding box center [126, 155] width 5 height 5
radio input "true"
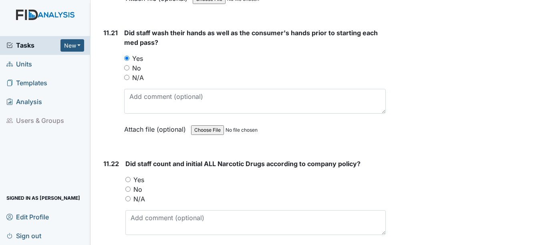
scroll to position [11732, 0]
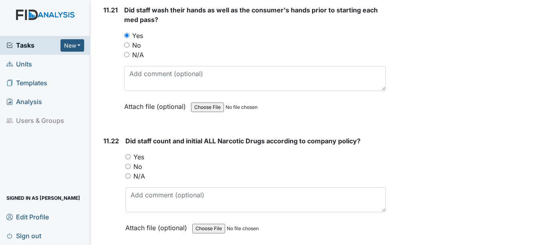
click at [130, 157] on input "Yes" at bounding box center [127, 156] width 5 height 5
radio input "true"
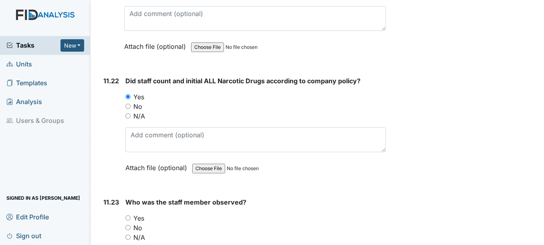
scroll to position [11892, 0]
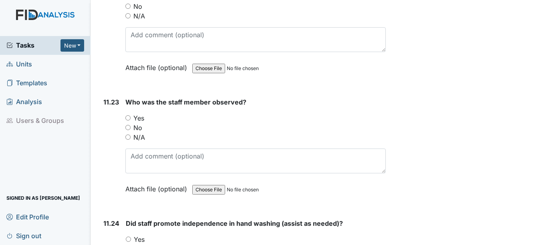
click at [128, 118] on input "Yes" at bounding box center [127, 117] width 5 height 5
radio input "true"
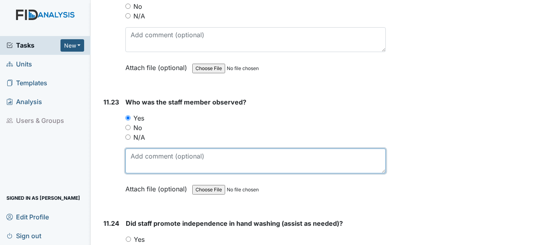
click at [139, 156] on textarea at bounding box center [255, 161] width 260 height 25
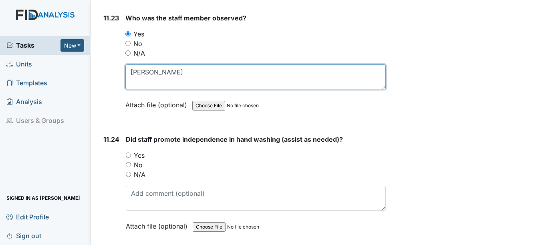
scroll to position [12012, 0]
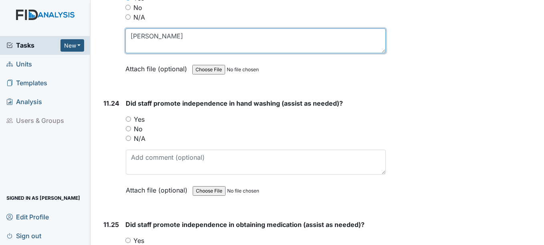
type textarea "[PERSON_NAME]"
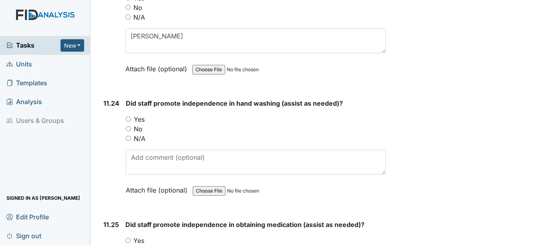
click at [128, 120] on input "Yes" at bounding box center [128, 119] width 5 height 5
radio input "true"
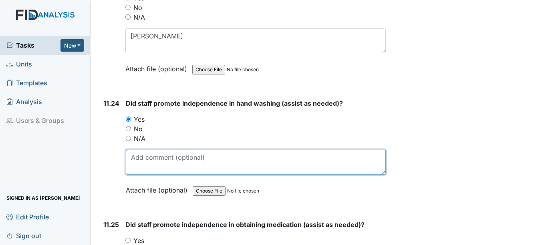
click at [143, 159] on textarea at bounding box center [255, 162] width 259 height 25
type textarea "S"
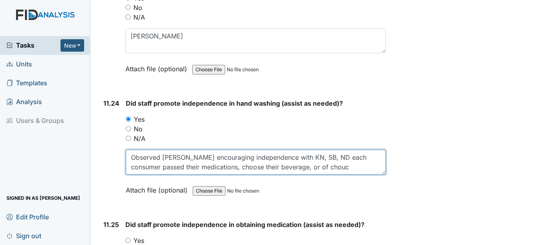
click at [186, 165] on textarea "Observed [PERSON_NAME] encouraging independence with KN, SB, ND each consumer p…" at bounding box center [255, 162] width 259 height 25
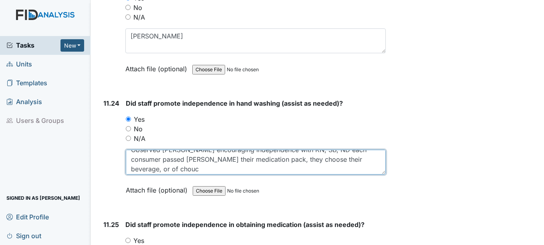
scroll to position [10, 0]
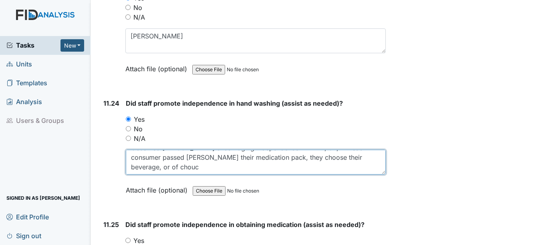
click at [325, 157] on textarea "Observed [PERSON_NAME] encouraging independence with KN, SB, ND each consumer p…" at bounding box center [255, 162] width 259 height 25
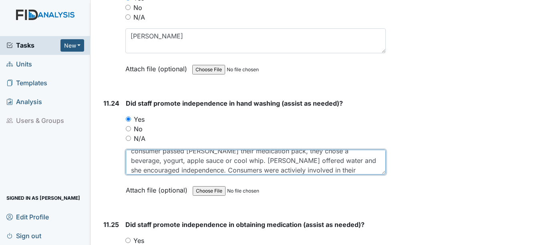
scroll to position [26, 0]
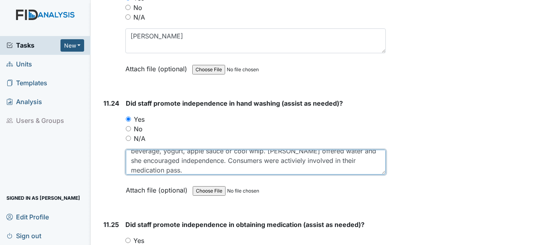
click at [285, 159] on textarea "Observed [PERSON_NAME] encouraging independence with KN, SB, ND each consumer p…" at bounding box center [255, 162] width 259 height 25
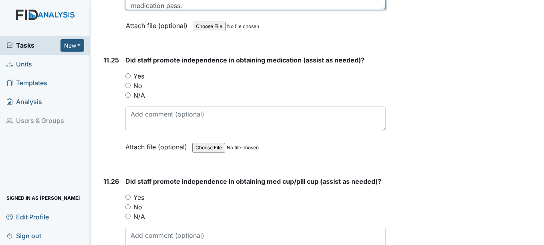
scroll to position [12213, 0]
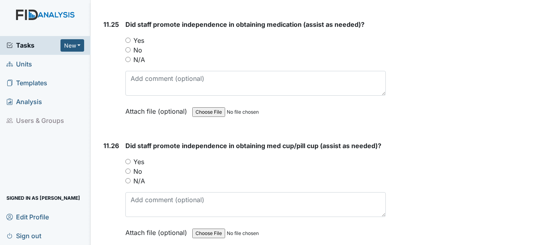
type textarea "Observed [PERSON_NAME] encouraging independence with KN, SB, ND each consumer p…"
click at [129, 39] on input "Yes" at bounding box center [127, 40] width 5 height 5
radio input "true"
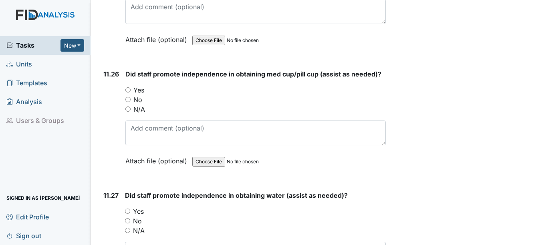
scroll to position [12293, 0]
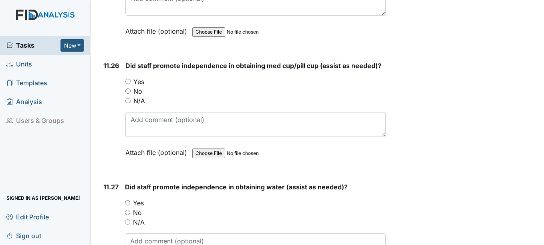
click at [129, 81] on input "Yes" at bounding box center [127, 81] width 5 height 5
radio input "true"
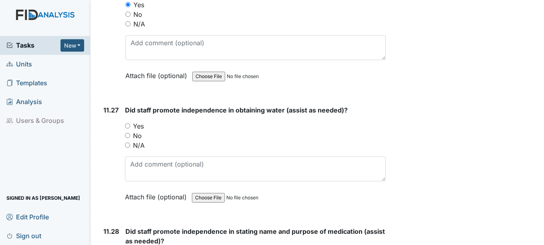
scroll to position [12373, 0]
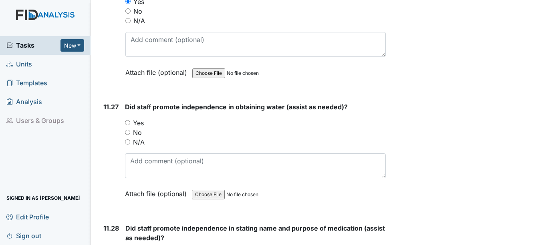
click at [128, 122] on input "Yes" at bounding box center [127, 122] width 5 height 5
radio input "true"
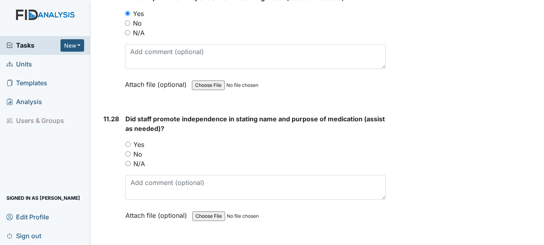
scroll to position [12493, 0]
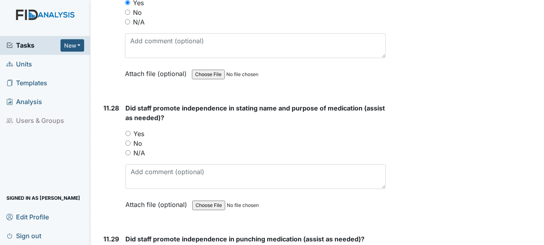
click at [128, 132] on input "Yes" at bounding box center [127, 133] width 5 height 5
radio input "true"
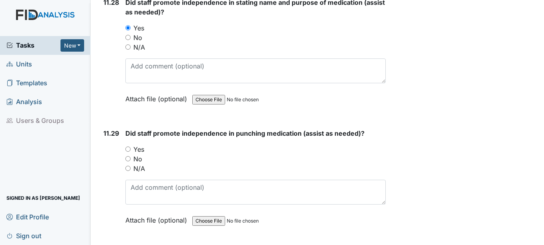
scroll to position [12613, 0]
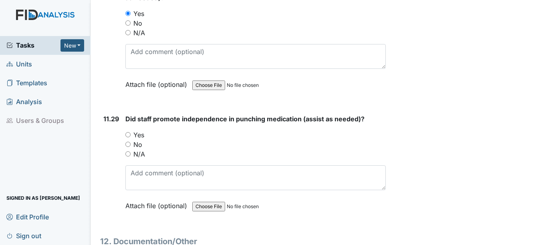
click at [130, 136] on input "Yes" at bounding box center [127, 134] width 5 height 5
radio input "true"
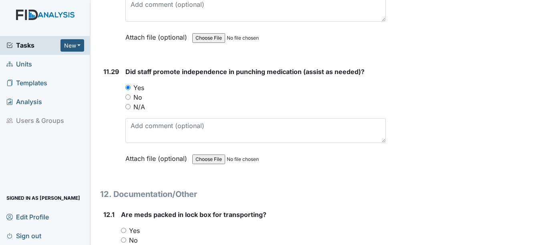
scroll to position [12733, 0]
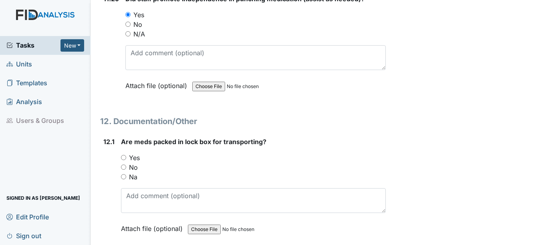
click at [123, 157] on input "Yes" at bounding box center [123, 157] width 5 height 5
radio input "true"
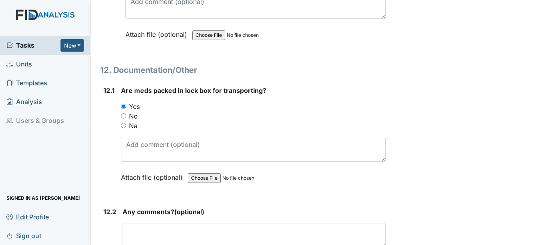
scroll to position [12853, 0]
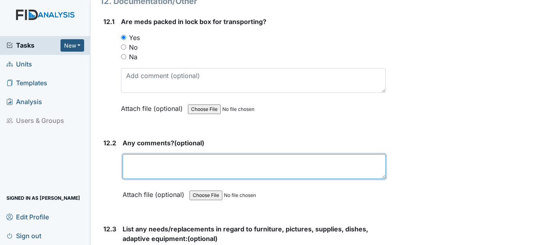
click at [136, 166] on textarea at bounding box center [254, 166] width 263 height 25
type textarea "n"
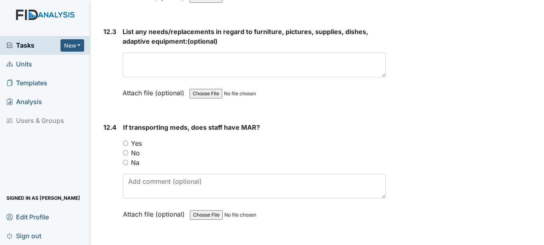
scroll to position [13053, 0]
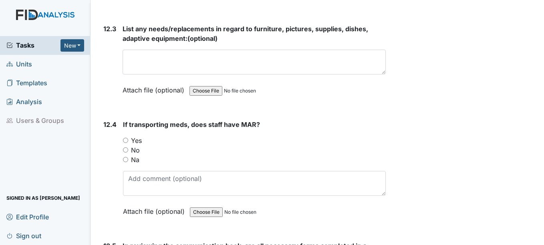
type textarea "staff worked well together during this observation this morning"
click at [125, 140] on input "Yes" at bounding box center [125, 140] width 5 height 5
radio input "true"
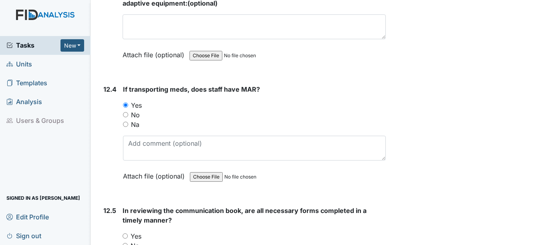
scroll to position [13174, 0]
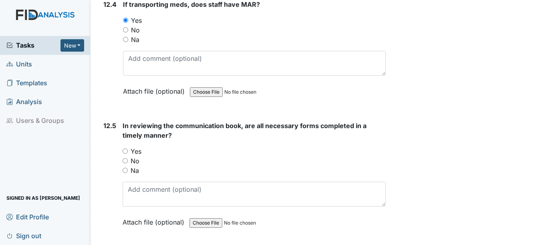
click at [125, 150] on input "Yes" at bounding box center [125, 151] width 5 height 5
radio input "true"
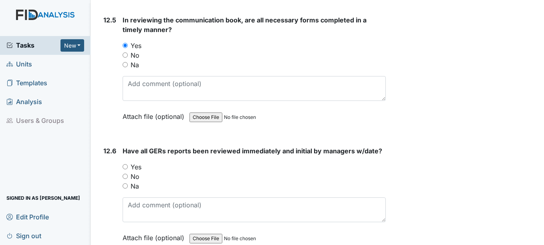
scroll to position [13294, 0]
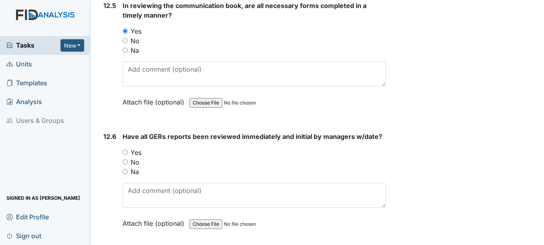
click at [127, 152] on input "Yes" at bounding box center [125, 152] width 5 height 5
radio input "true"
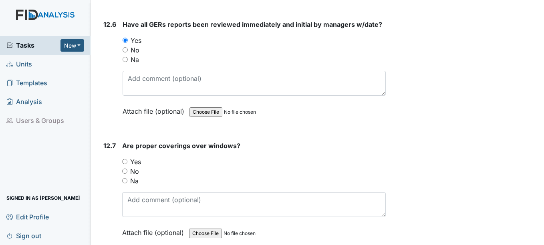
scroll to position [13414, 0]
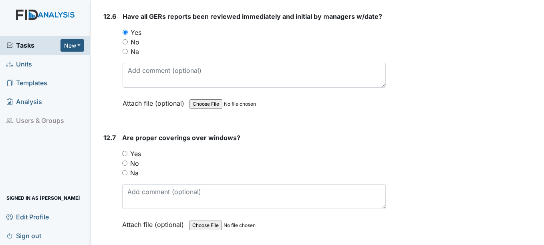
click at [125, 154] on input "Yes" at bounding box center [124, 153] width 5 height 5
radio input "true"
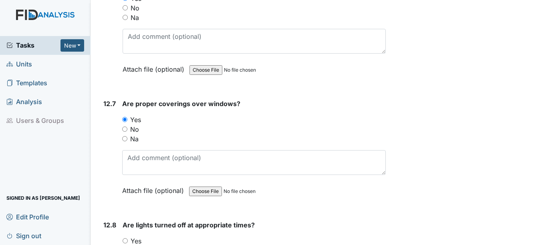
scroll to position [13534, 0]
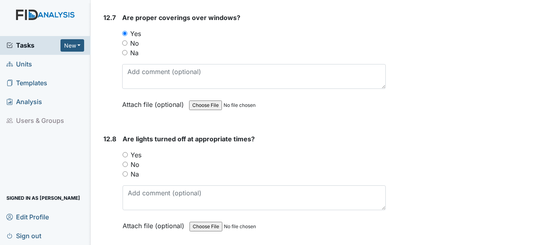
click at [125, 155] on input "Yes" at bounding box center [125, 154] width 5 height 5
radio input "true"
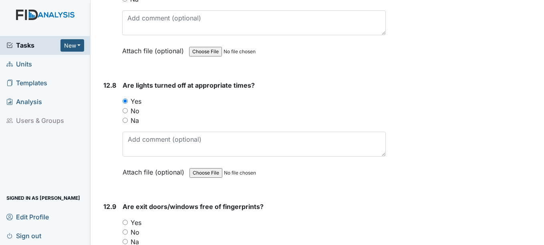
scroll to position [13654, 0]
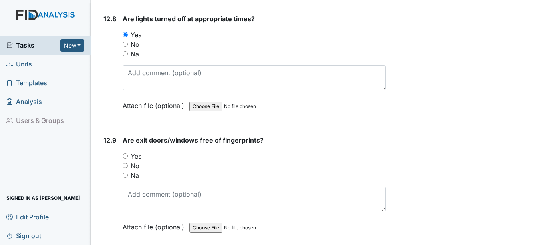
click at [126, 156] on input "Yes" at bounding box center [125, 155] width 5 height 5
radio input "true"
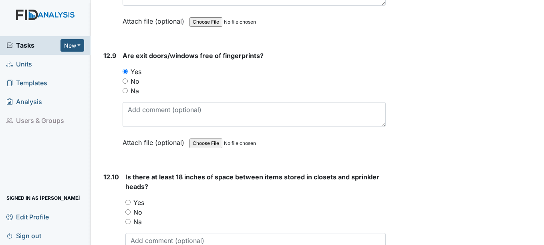
scroll to position [13774, 0]
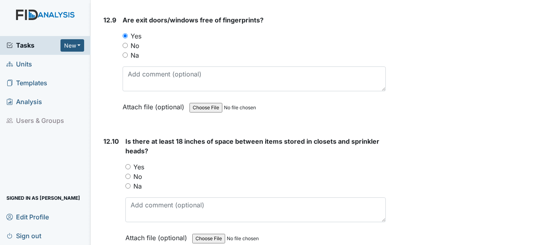
click at [128, 166] on input "Yes" at bounding box center [127, 166] width 5 height 5
radio input "true"
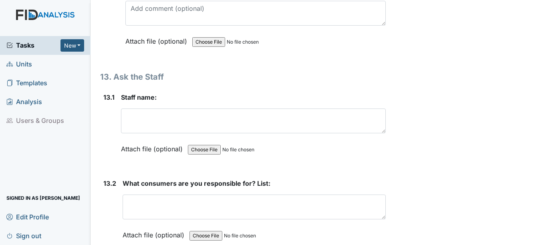
scroll to position [13974, 0]
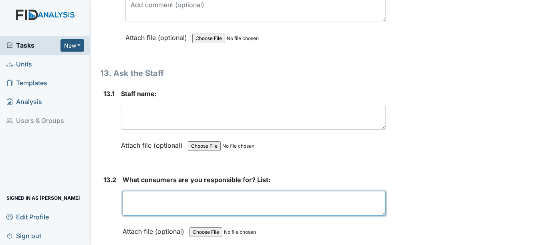
click at [142, 200] on textarea at bounding box center [254, 203] width 263 height 25
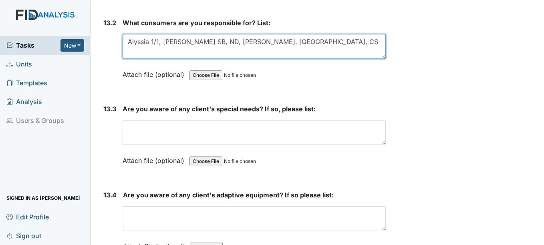
scroll to position [14135, 0]
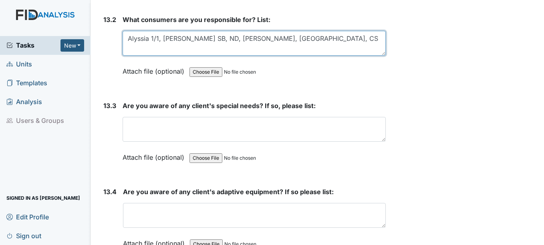
type textarea "Alyssia 1/1, [PERSON_NAME] SB, ND, [PERSON_NAME], [GEOGRAPHIC_DATA], CS"
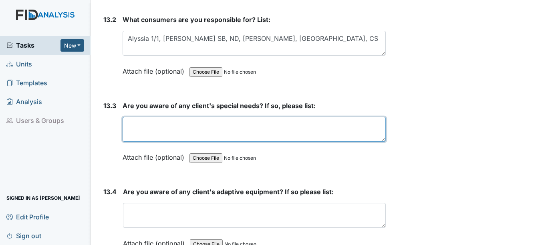
click at [157, 133] on textarea at bounding box center [254, 129] width 263 height 25
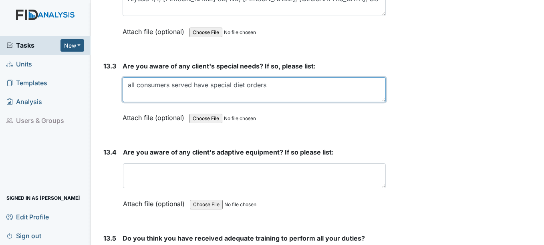
scroll to position [14175, 0]
type textarea "all consumers served have special diet orders"
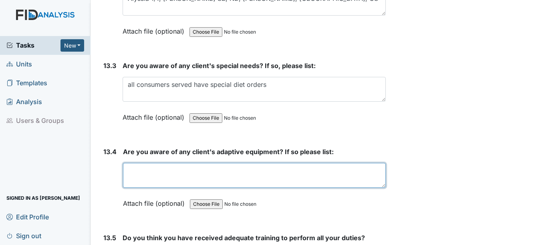
click at [155, 174] on textarea at bounding box center [254, 175] width 262 height 25
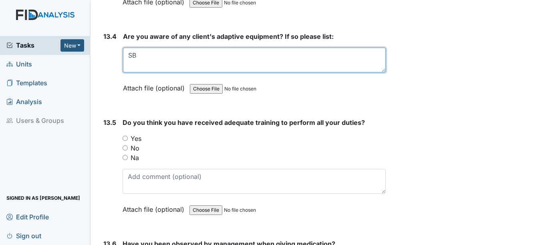
scroll to position [14295, 0]
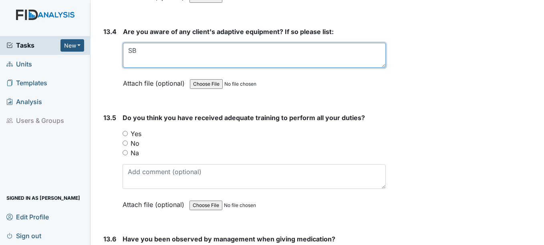
type textarea "SB"
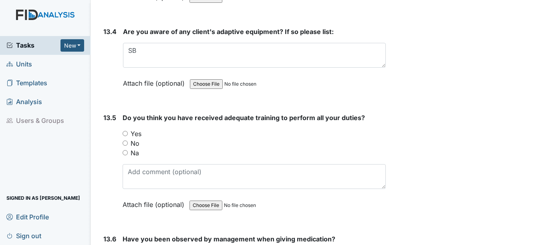
click at [126, 135] on input "Yes" at bounding box center [125, 133] width 5 height 5
radio input "true"
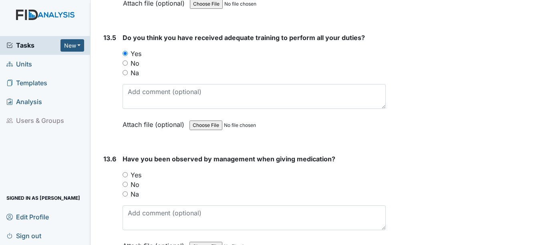
scroll to position [14415, 0]
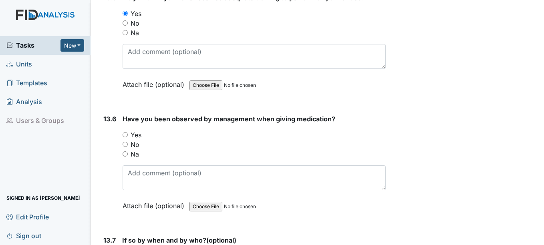
click at [124, 133] on input "Yes" at bounding box center [125, 134] width 5 height 5
radio input "true"
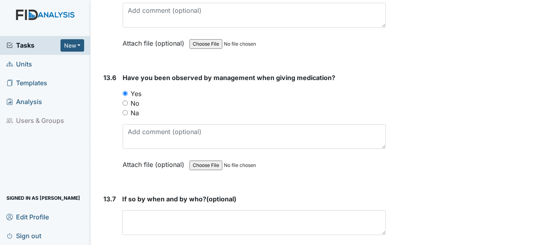
scroll to position [14495, 0]
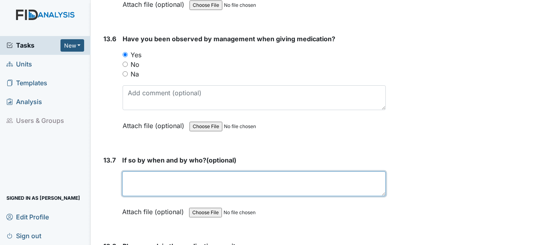
click at [141, 186] on textarea at bounding box center [253, 183] width 263 height 25
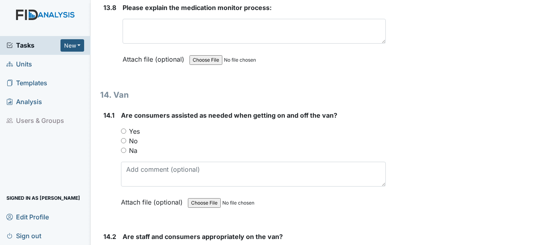
scroll to position [14735, 0]
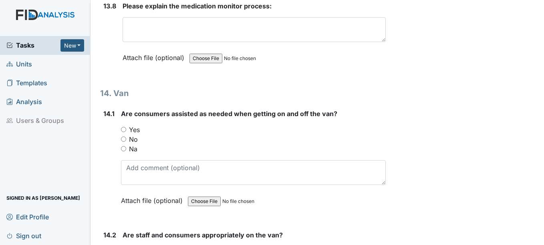
type textarea "QP last month"
click at [124, 130] on input "Yes" at bounding box center [123, 129] width 5 height 5
radio input "true"
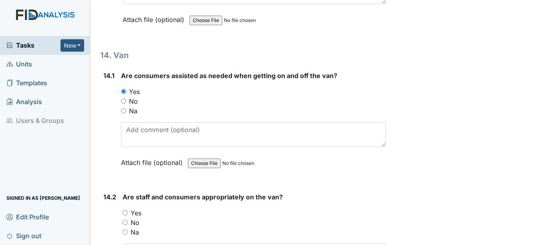
scroll to position [14855, 0]
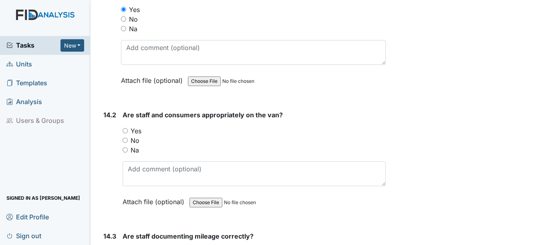
click at [125, 131] on input "Yes" at bounding box center [125, 130] width 5 height 5
radio input "true"
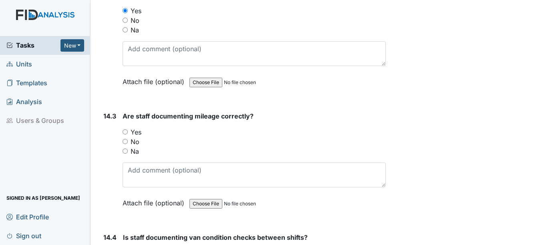
click at [127, 131] on input "Yes" at bounding box center [125, 131] width 5 height 5
radio input "true"
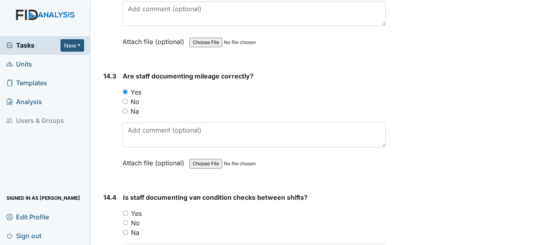
scroll to position [15096, 0]
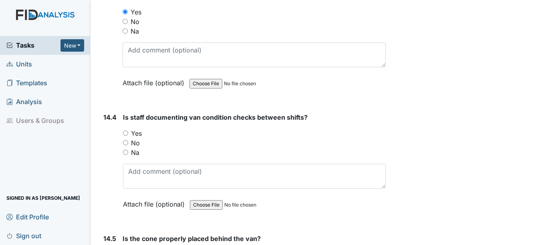
click at [127, 134] on input "Yes" at bounding box center [125, 133] width 5 height 5
radio input "true"
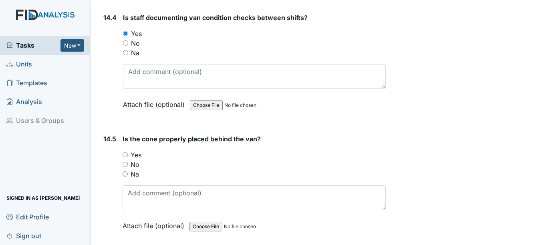
scroll to position [15256, 0]
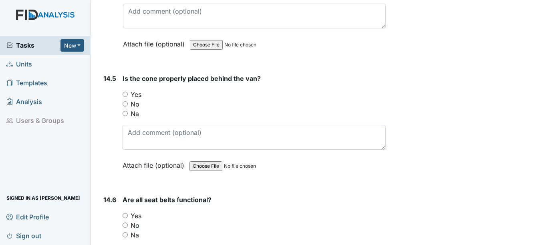
click at [125, 95] on input "Yes" at bounding box center [125, 94] width 5 height 5
radio input "true"
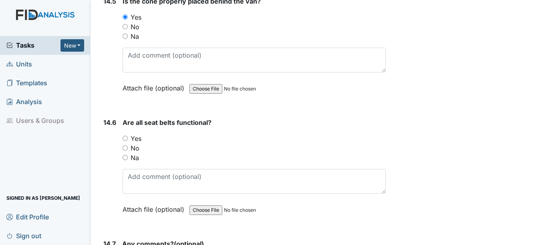
scroll to position [15336, 0]
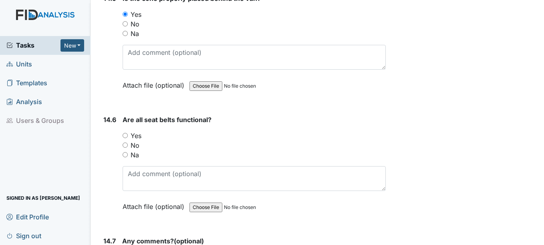
click at [126, 135] on input "Yes" at bounding box center [125, 135] width 5 height 5
radio input "true"
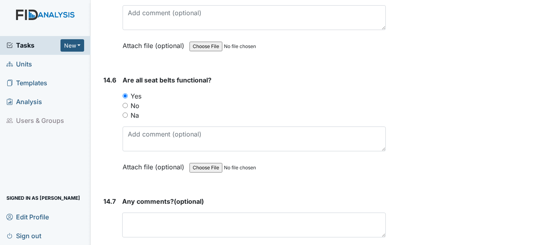
scroll to position [15435, 0]
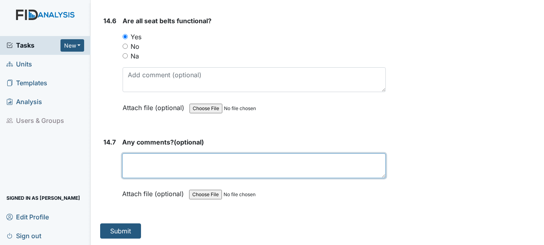
click at [163, 163] on textarea at bounding box center [253, 165] width 263 height 25
type textarea "no"
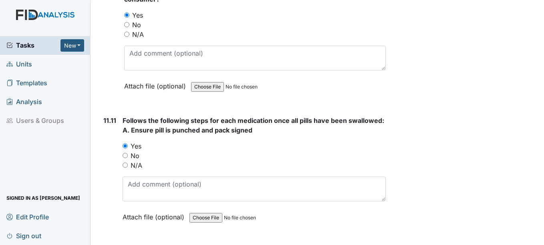
scroll to position [10309, 0]
